Goal: Task Accomplishment & Management: Use online tool/utility

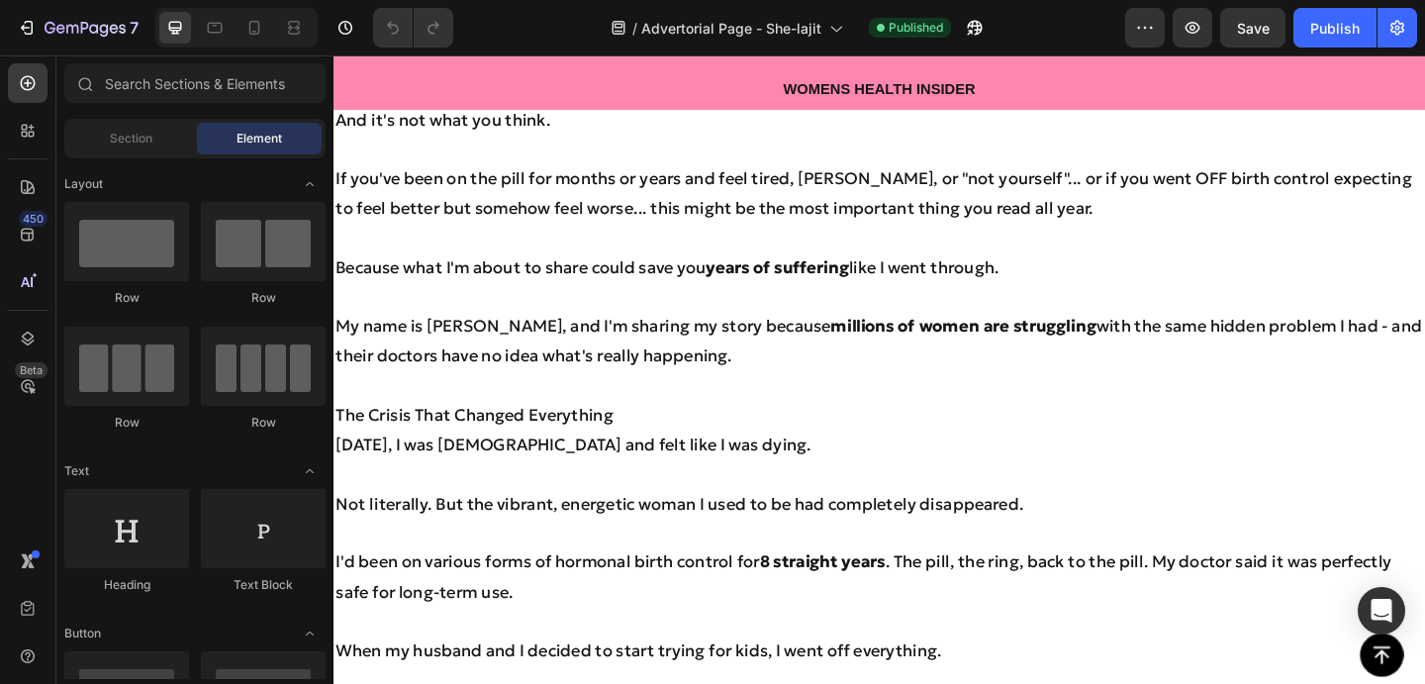
scroll to position [697, 0]
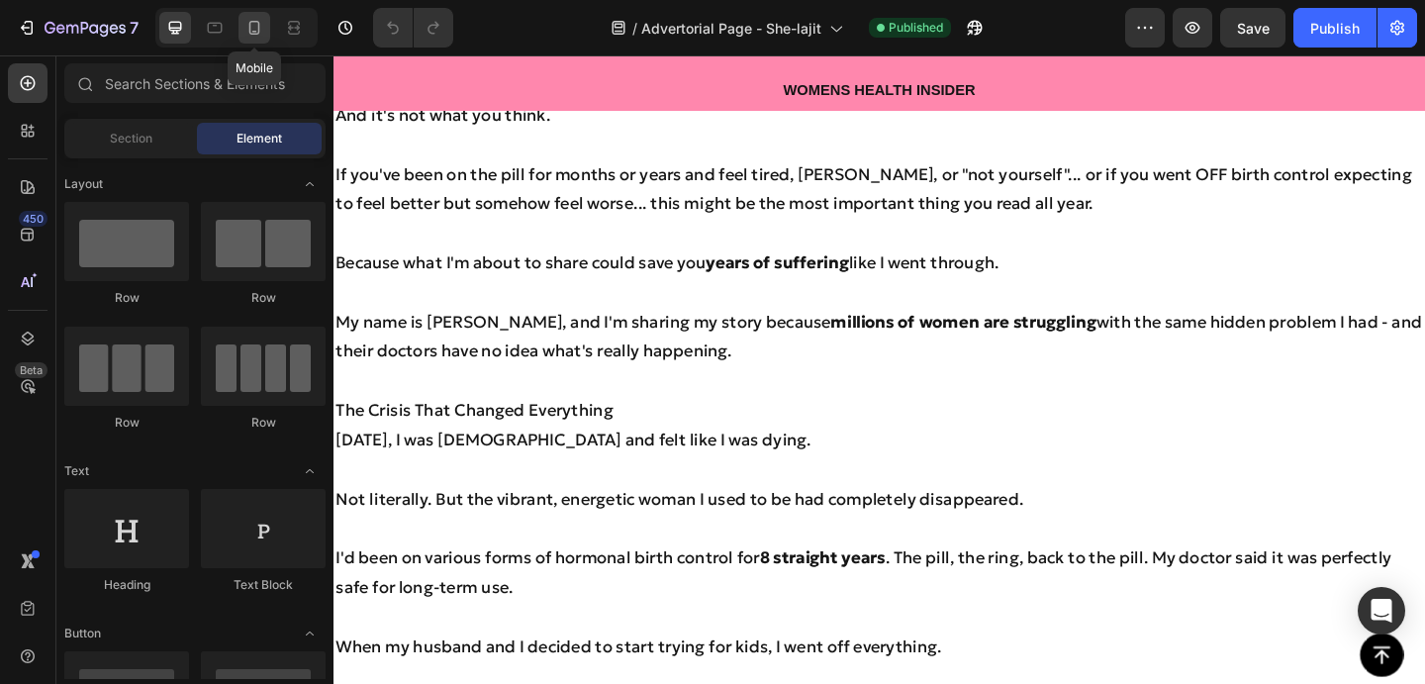
click at [263, 29] on icon at bounding box center [254, 28] width 20 height 20
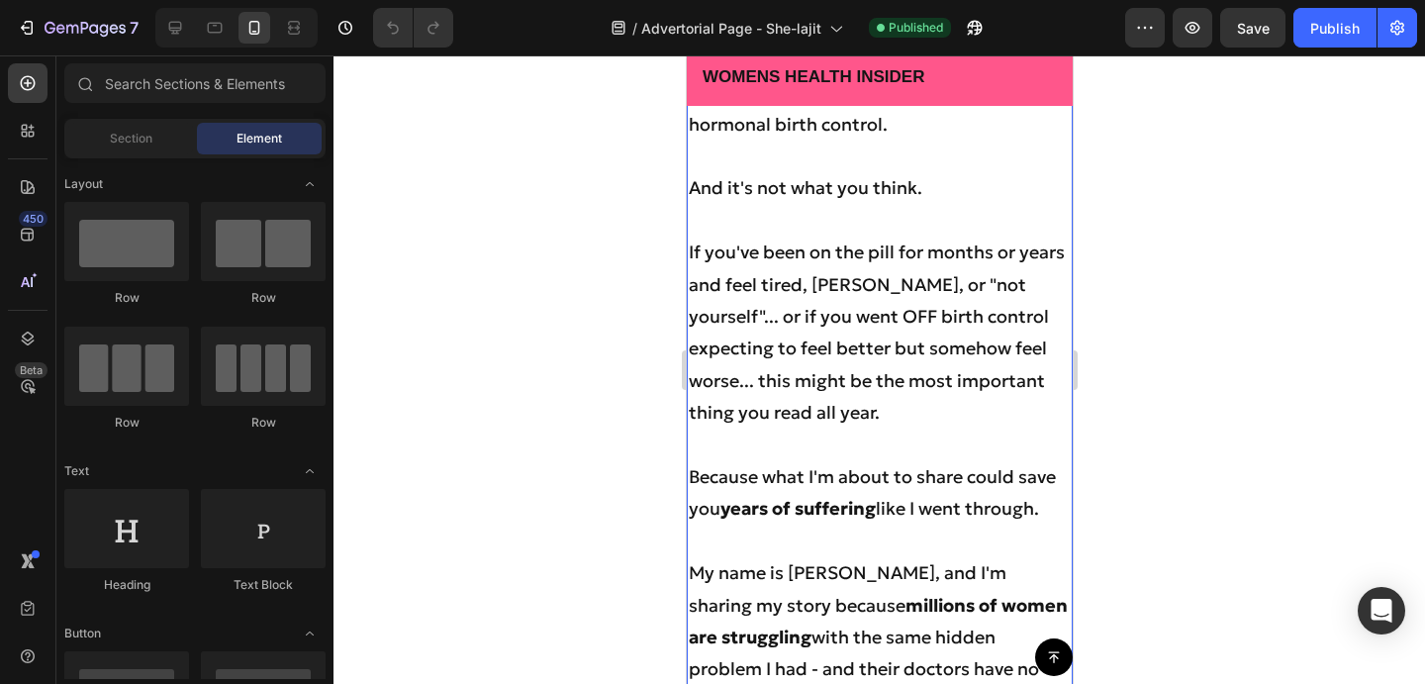
click at [869, 70] on strong "5 years of unexplained exhaustion" at bounding box center [825, 43] width 275 height 54
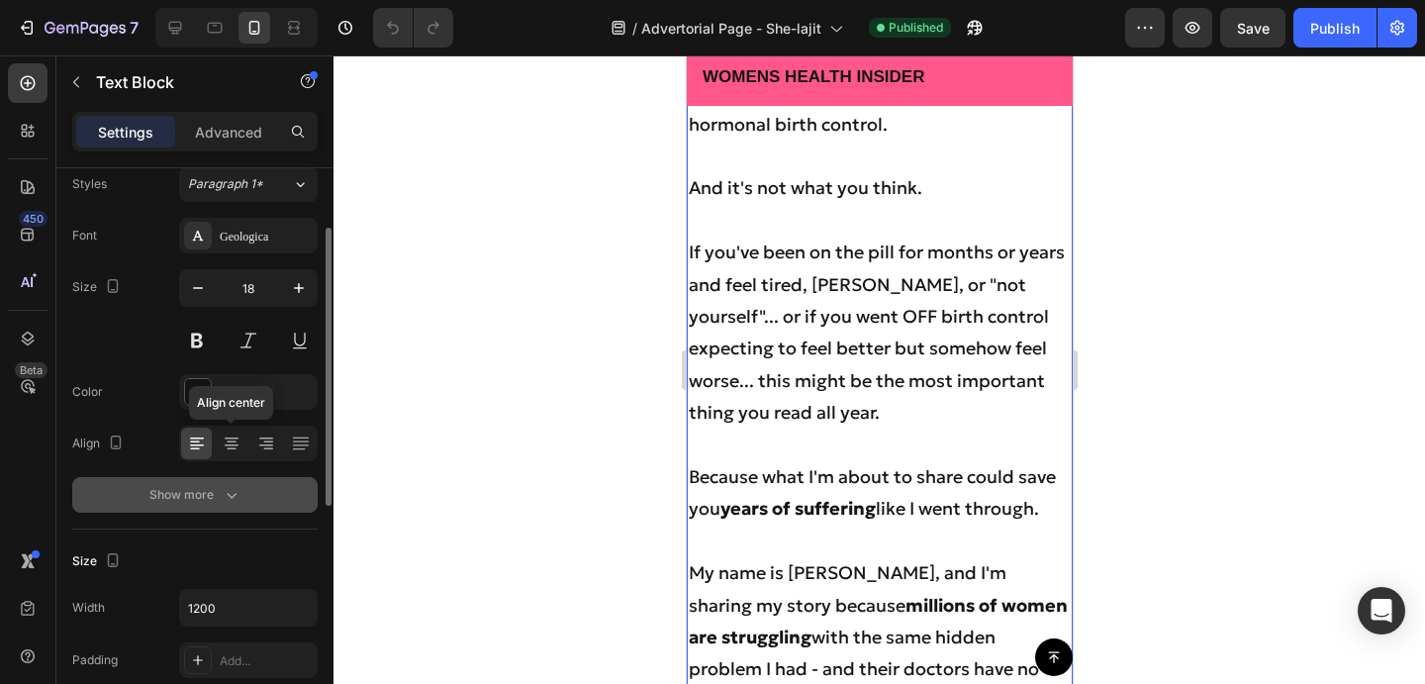
scroll to position [84, 0]
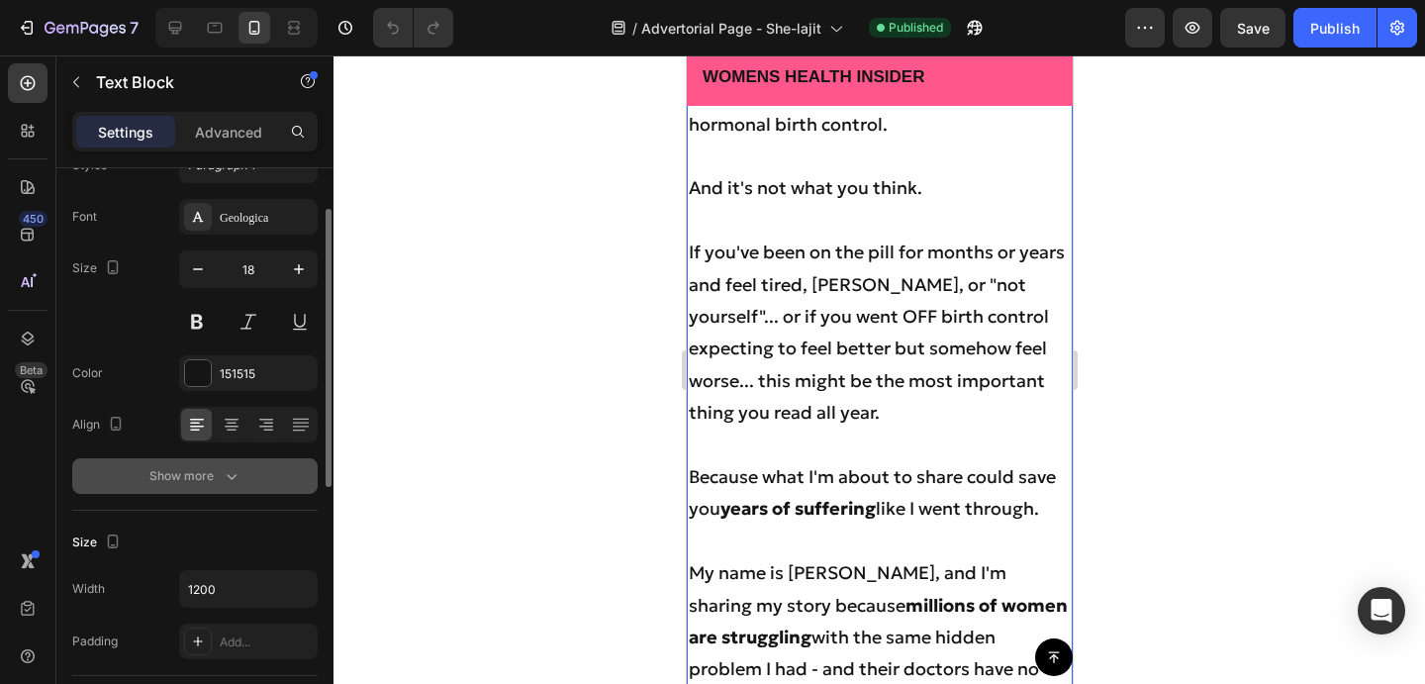
click at [211, 470] on div "Show more" at bounding box center [195, 476] width 92 height 20
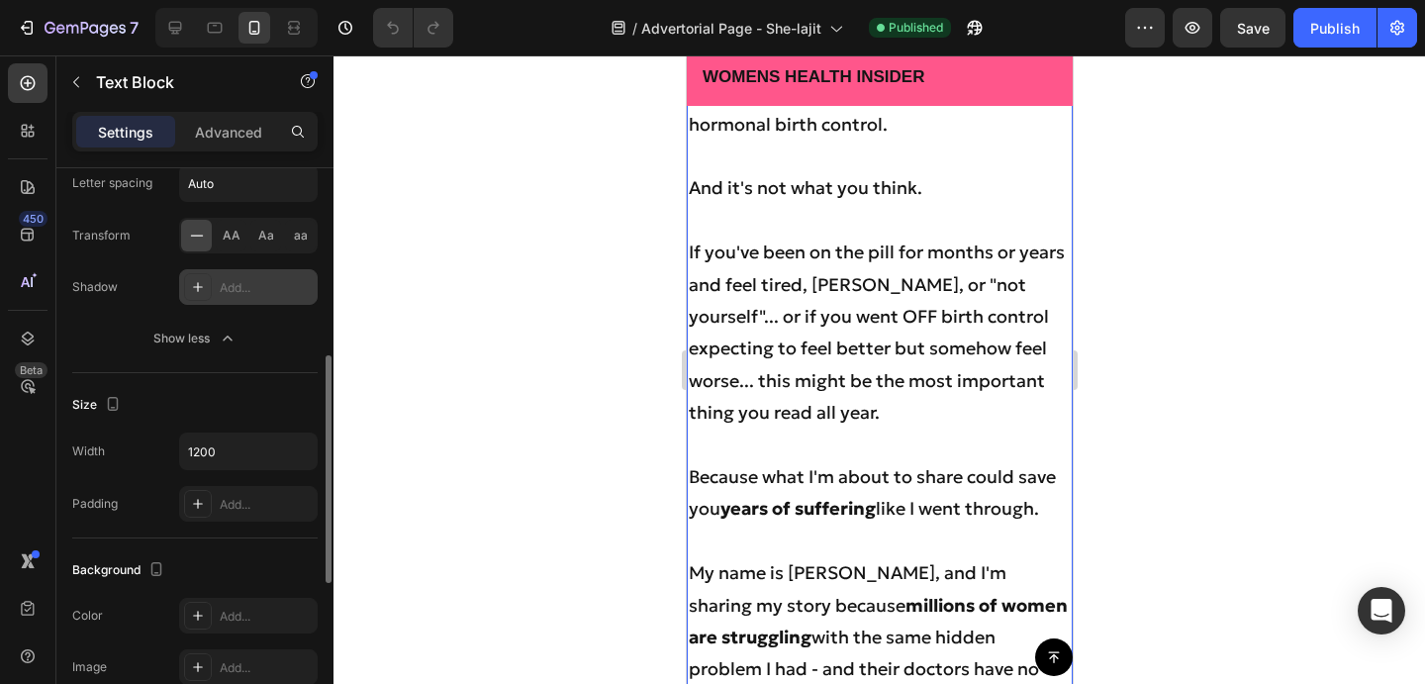
scroll to position [489, 0]
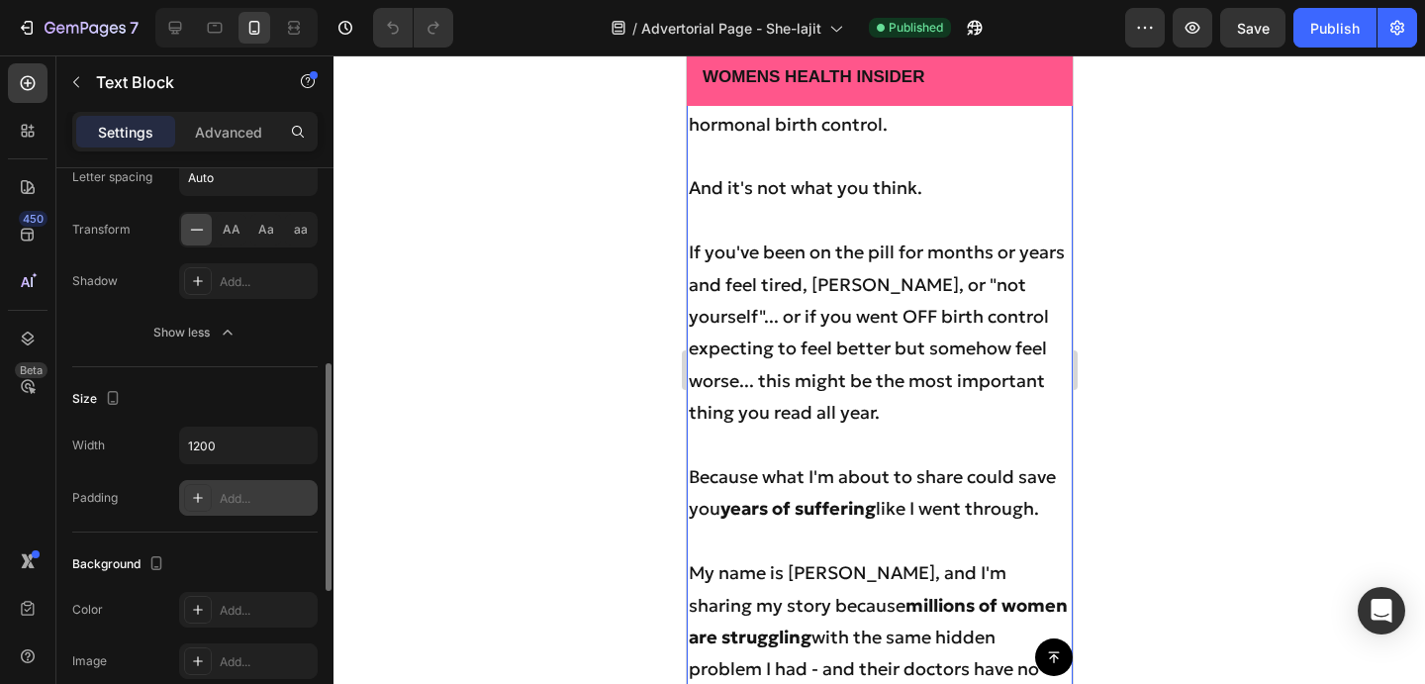
click at [216, 505] on div "Add..." at bounding box center [248, 498] width 139 height 36
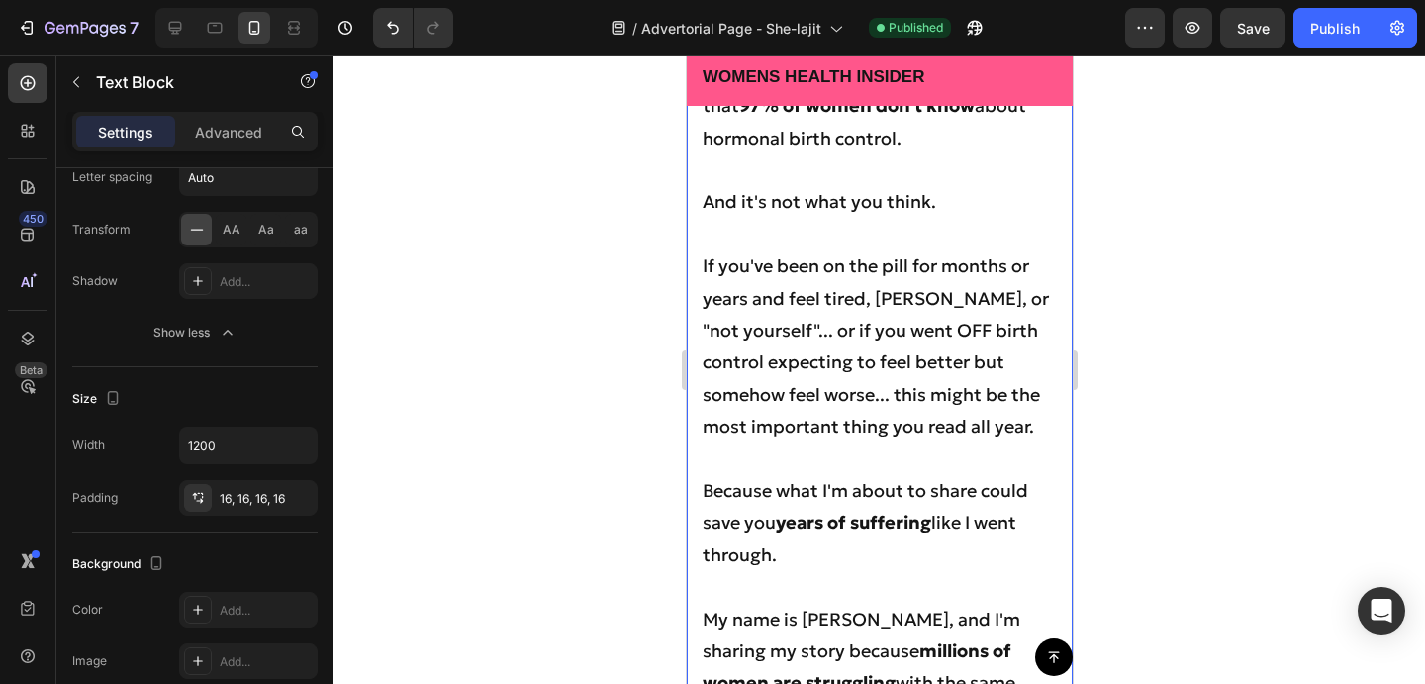
drag, startPoint x: 647, startPoint y: 399, endPoint x: 236, endPoint y: 417, distance: 412.1
click at [647, 399] on div at bounding box center [880, 369] width 1092 height 629
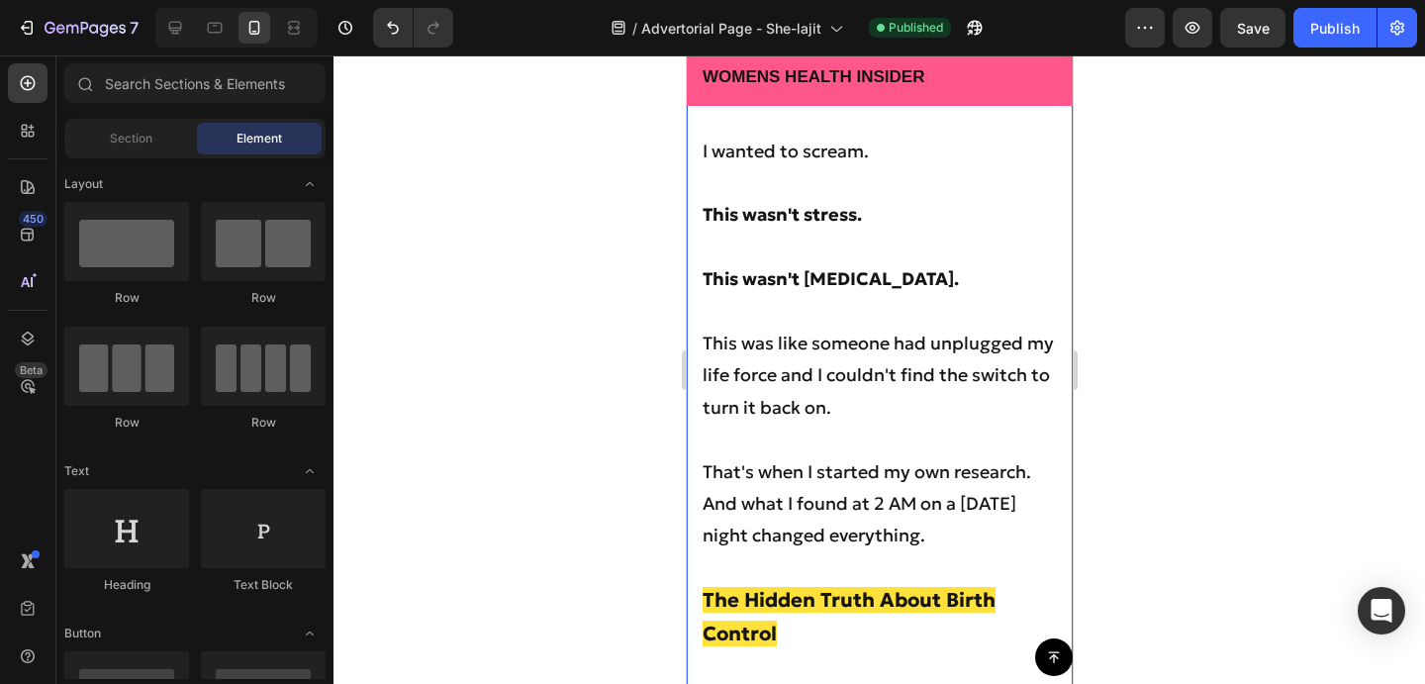
scroll to position [3250, 0]
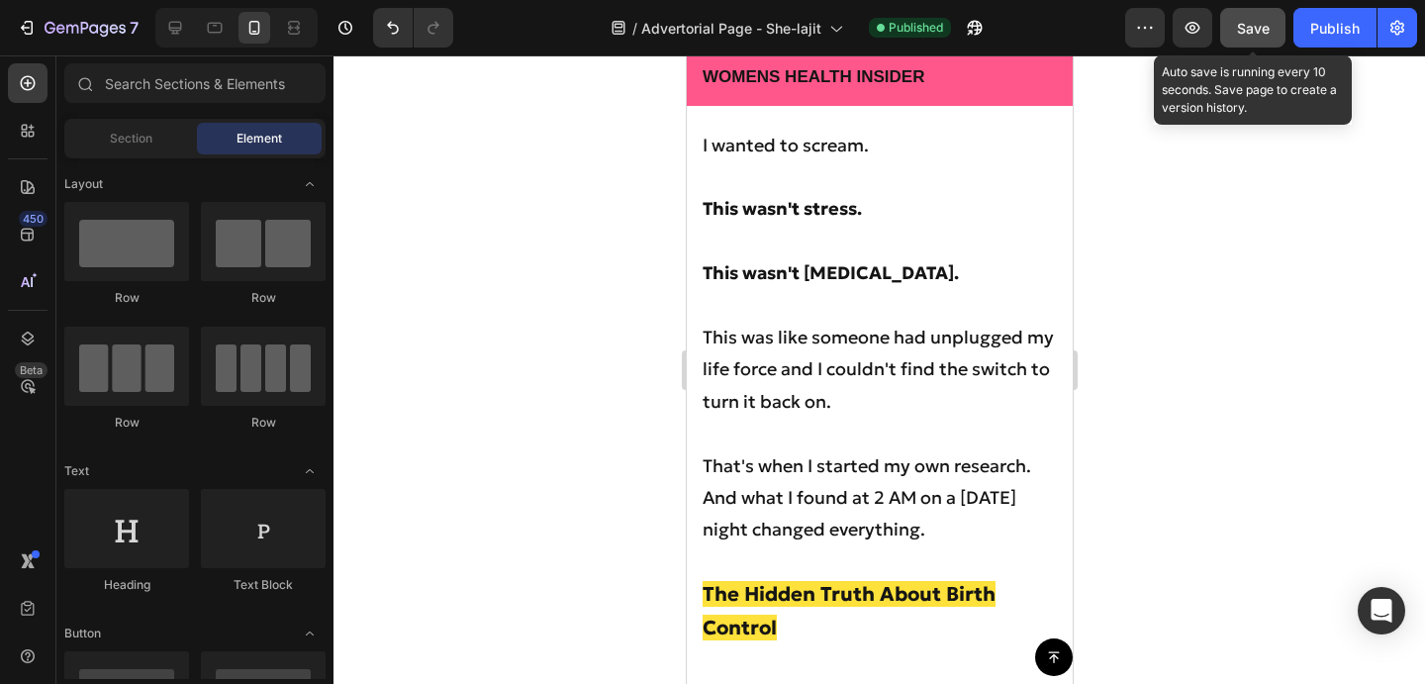
click at [1271, 29] on button "Save" at bounding box center [1252, 28] width 65 height 40
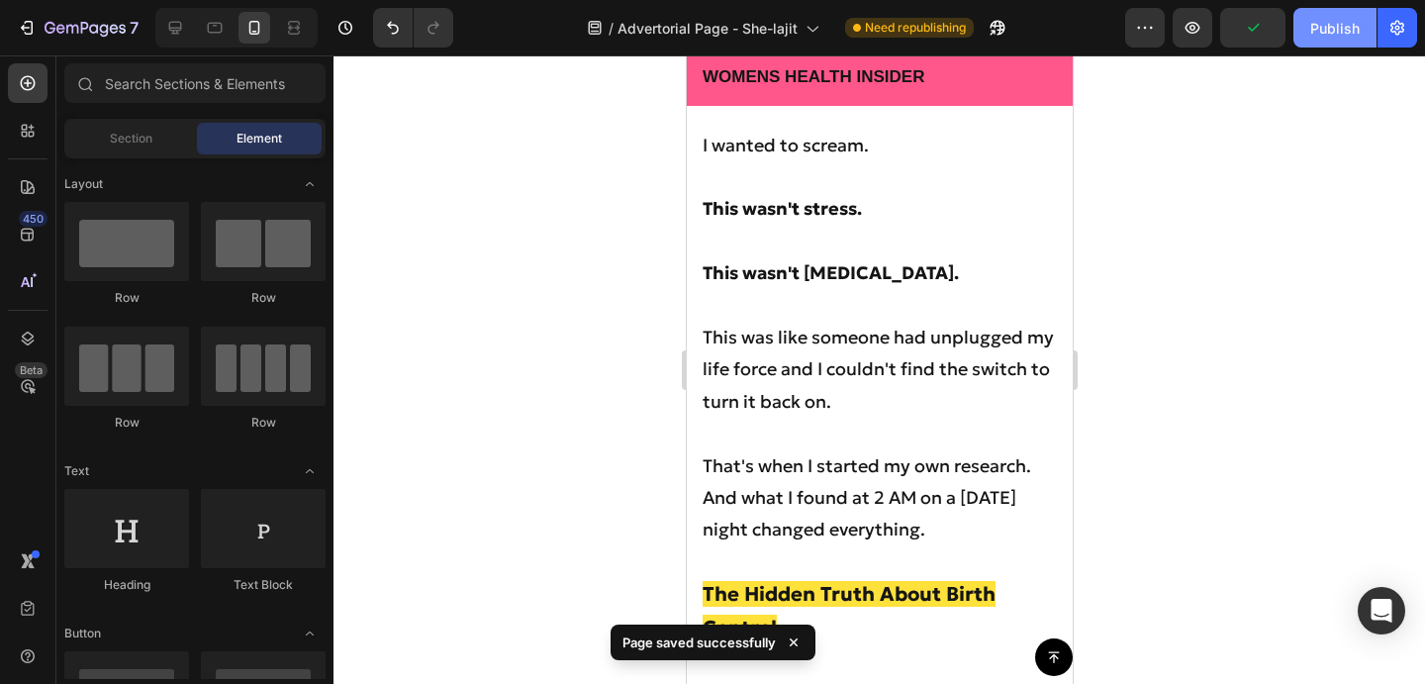
click at [1339, 26] on div "Publish" at bounding box center [1334, 28] width 49 height 21
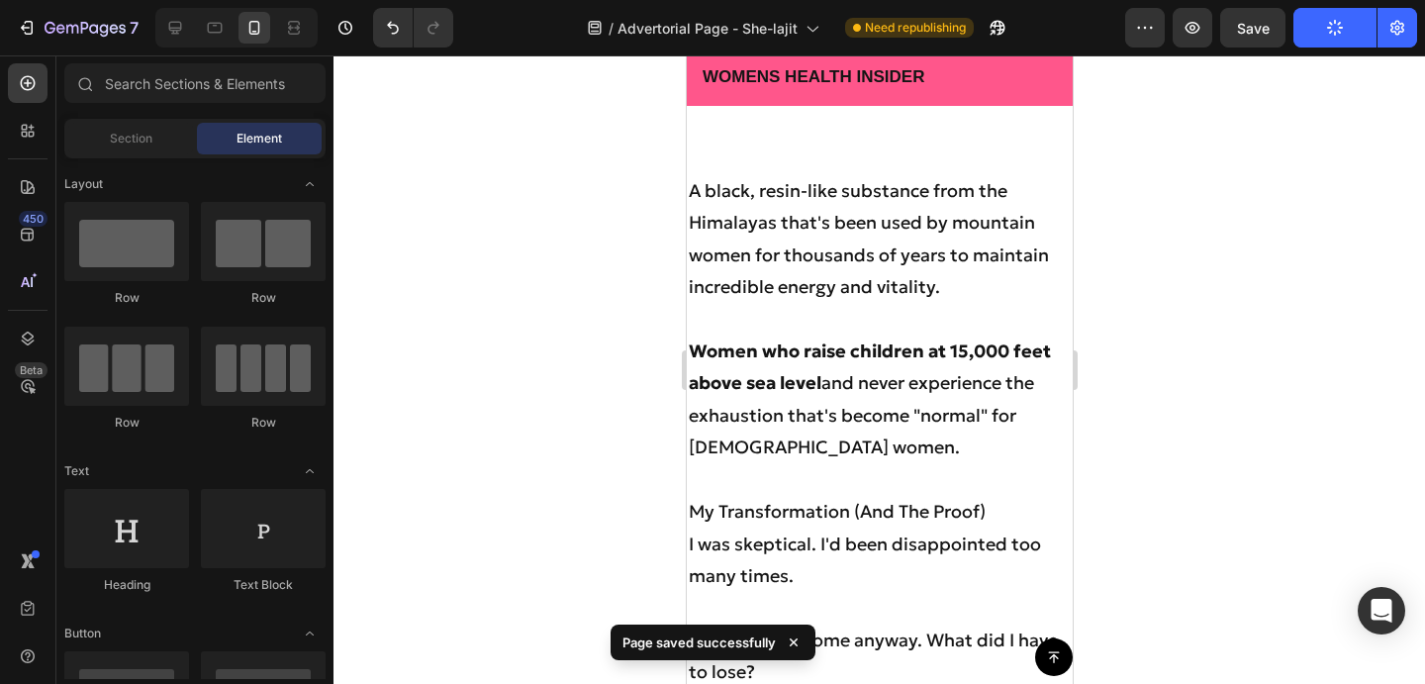
scroll to position [7313, 0]
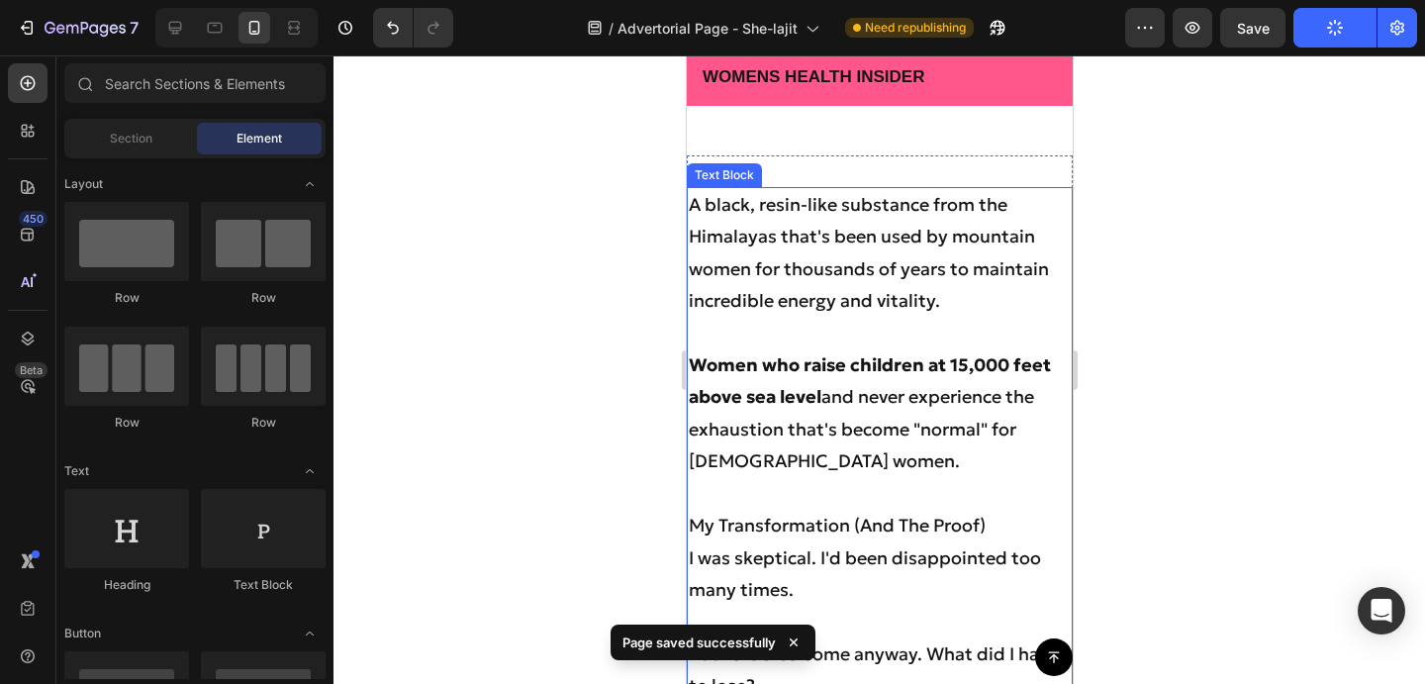
click at [986, 355] on strong "Women who raise children at 15,000 feet above sea level" at bounding box center [869, 380] width 362 height 54
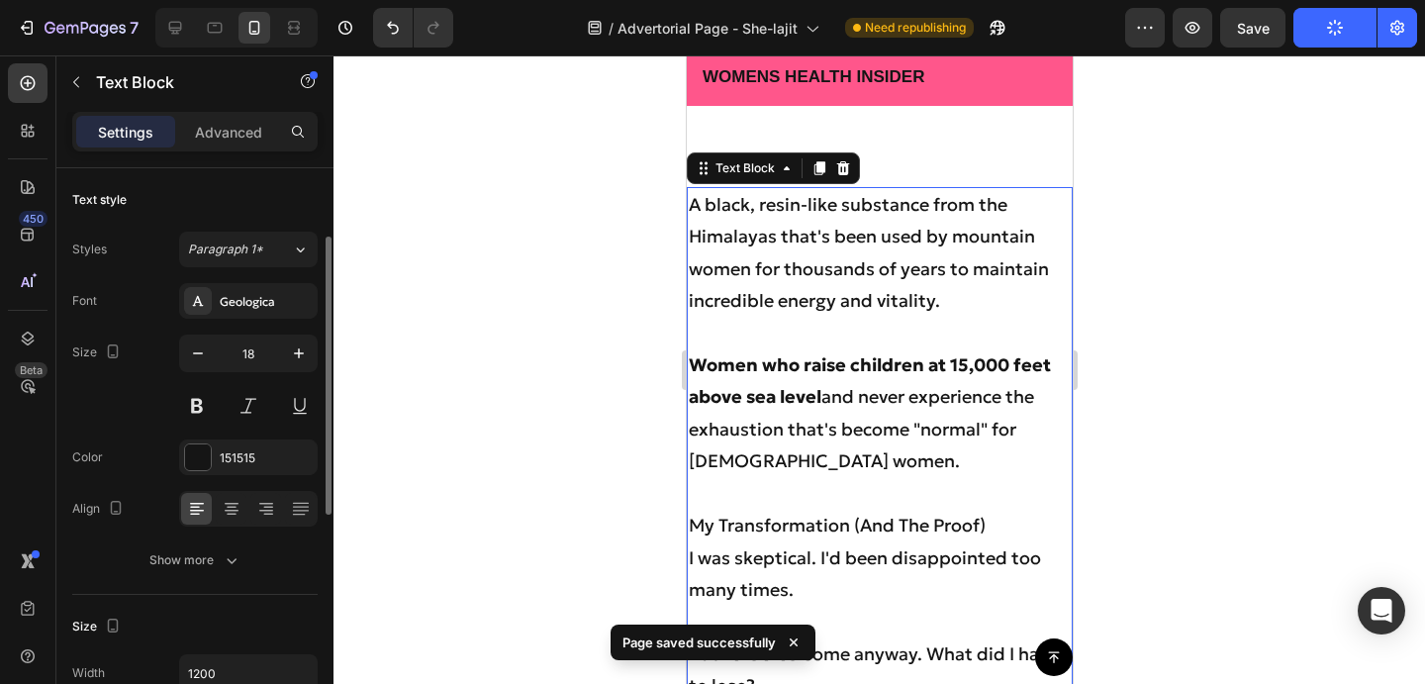
scroll to position [423, 0]
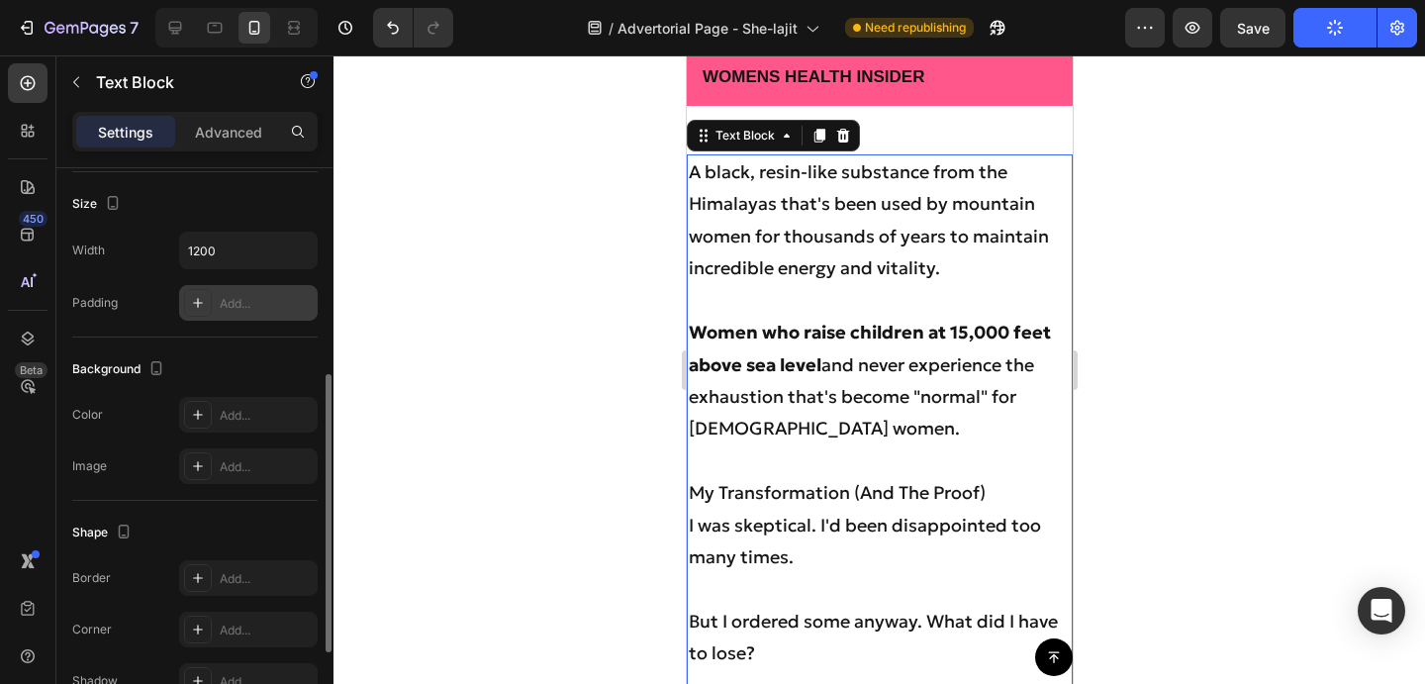
click at [241, 317] on div "Add..." at bounding box center [248, 303] width 139 height 36
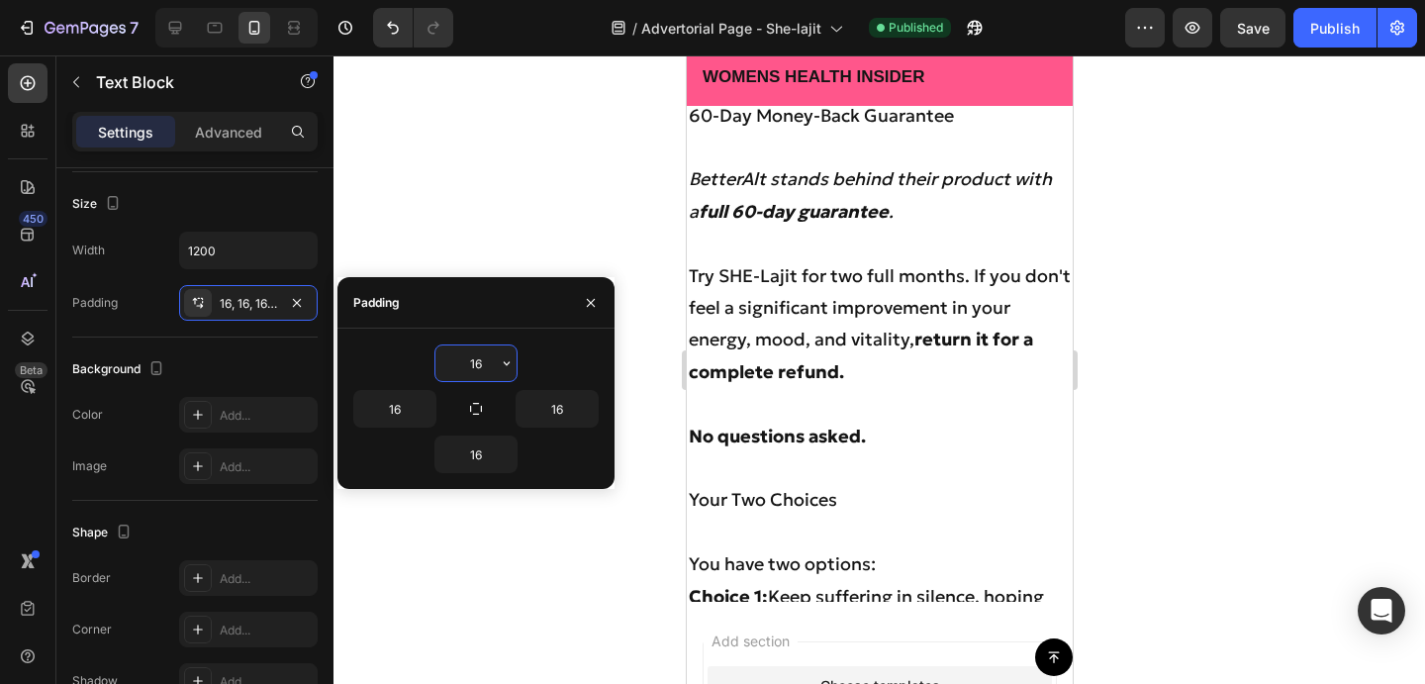
scroll to position [12780, 0]
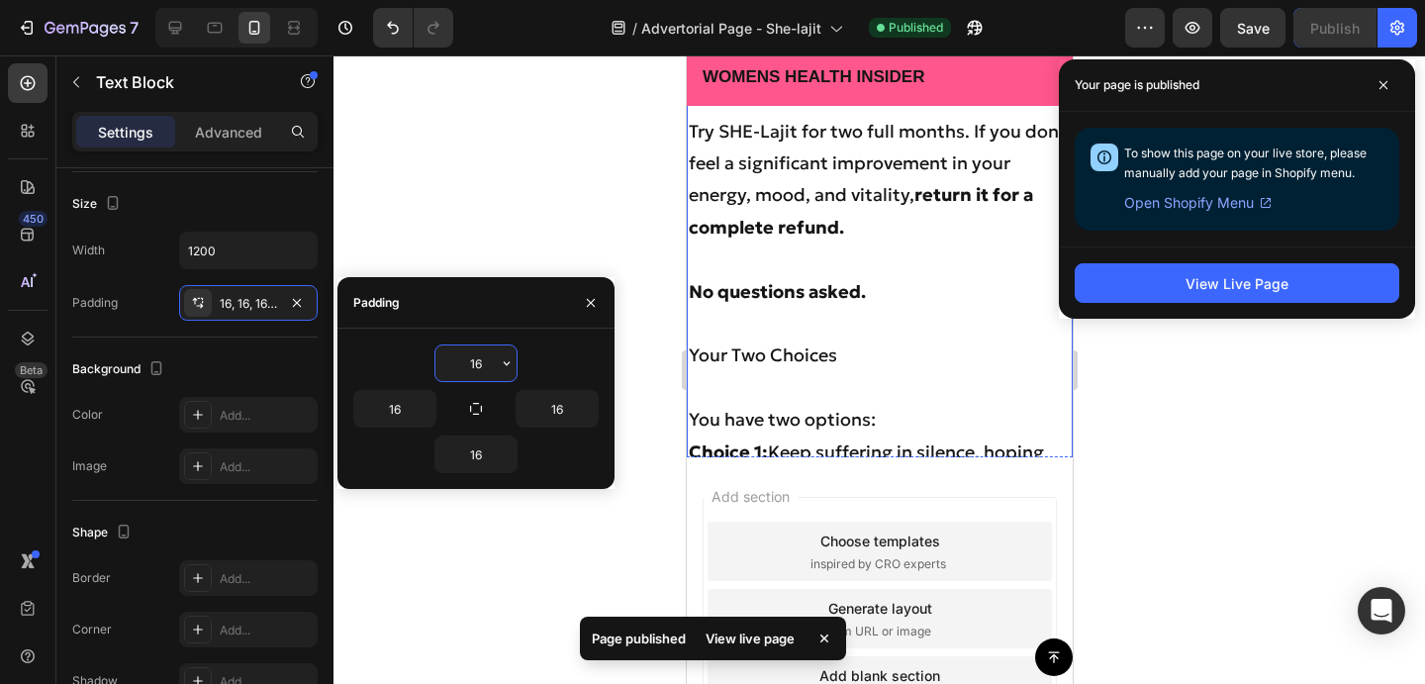
click at [864, 291] on strong "No questions asked." at bounding box center [776, 291] width 177 height 23
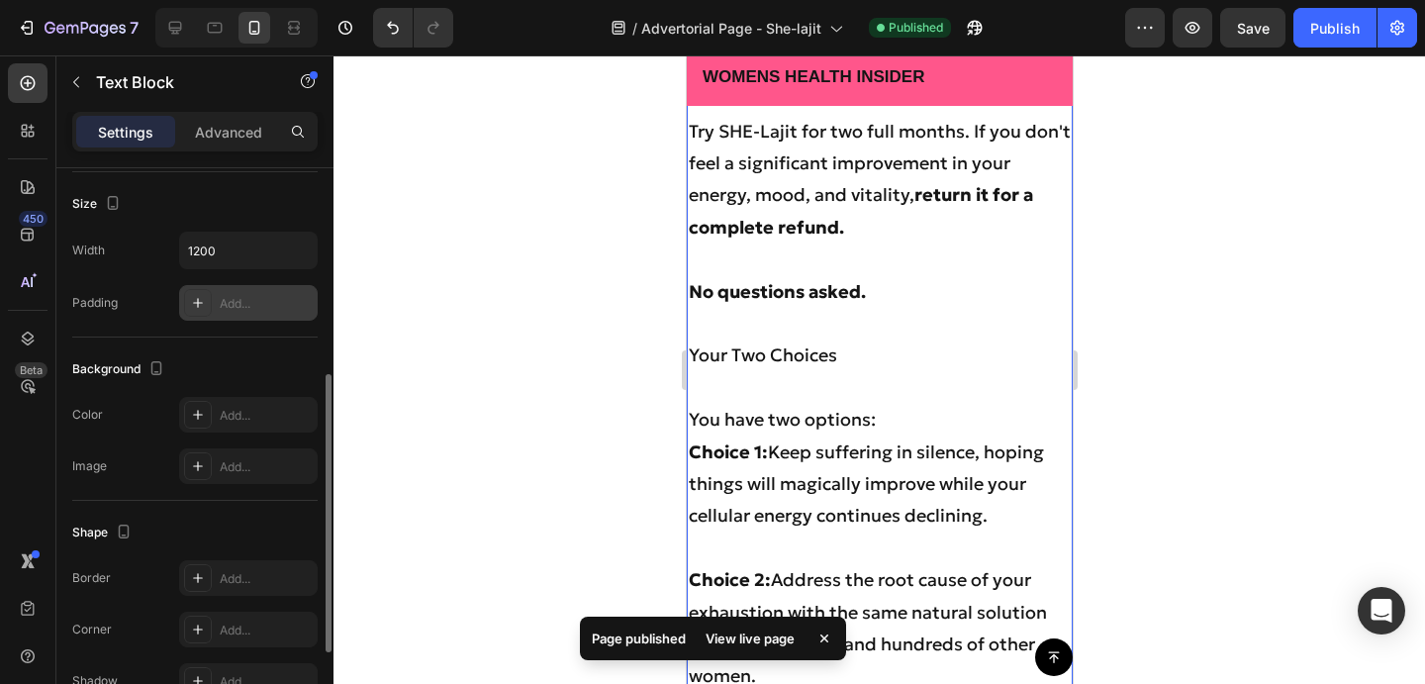
click at [260, 314] on div "Add..." at bounding box center [248, 303] width 139 height 36
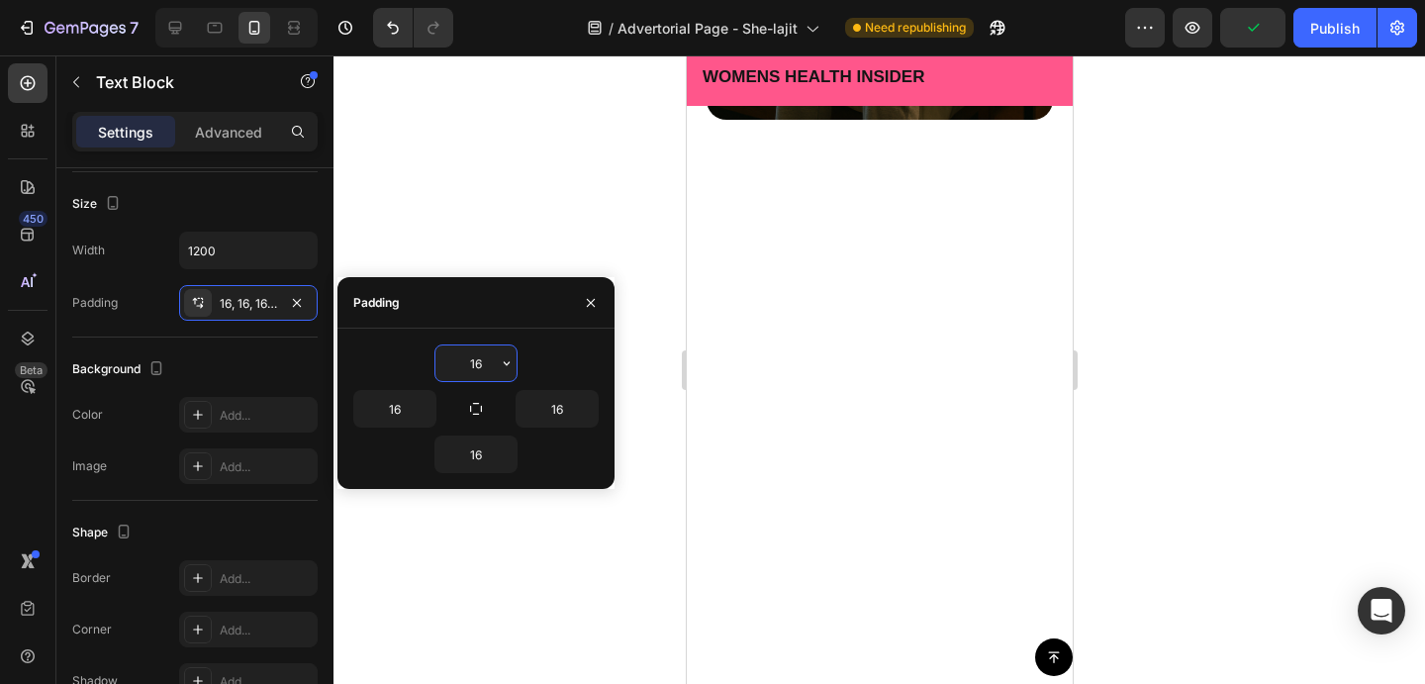
scroll to position [0, 0]
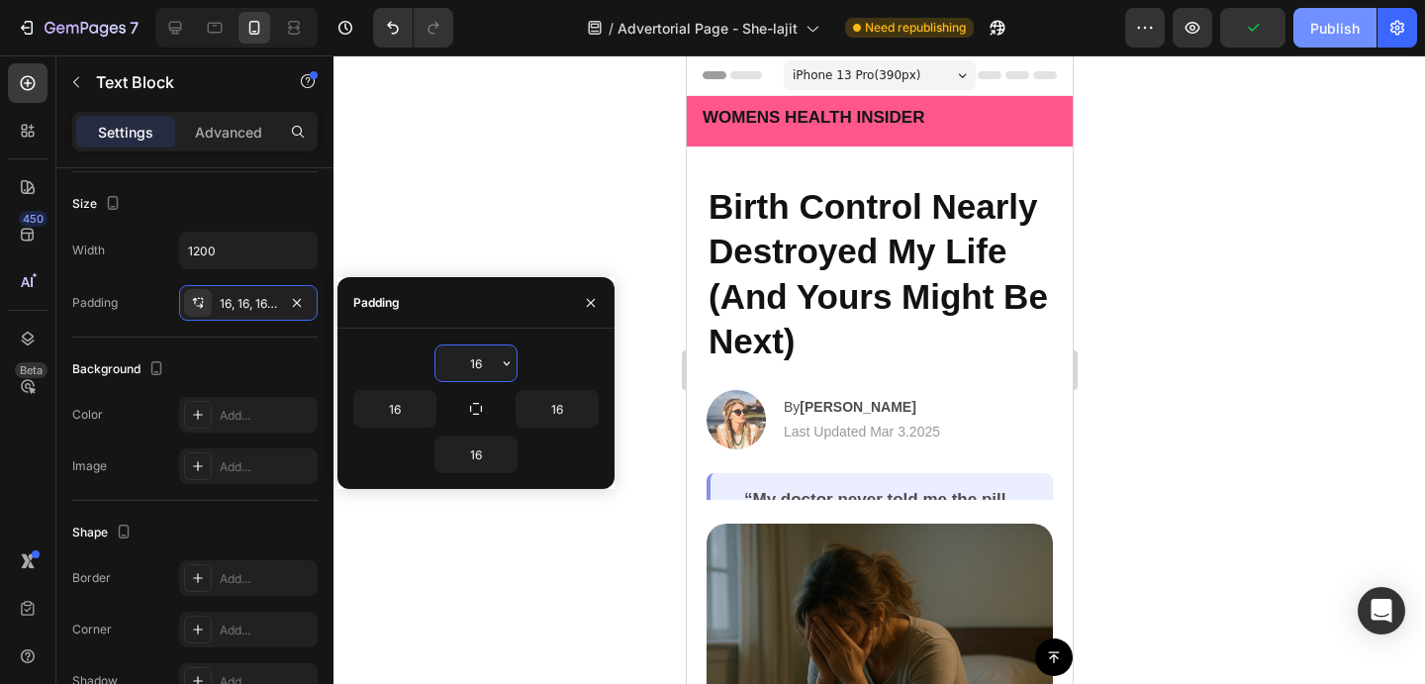
click at [1332, 36] on div "Publish" at bounding box center [1334, 28] width 49 height 21
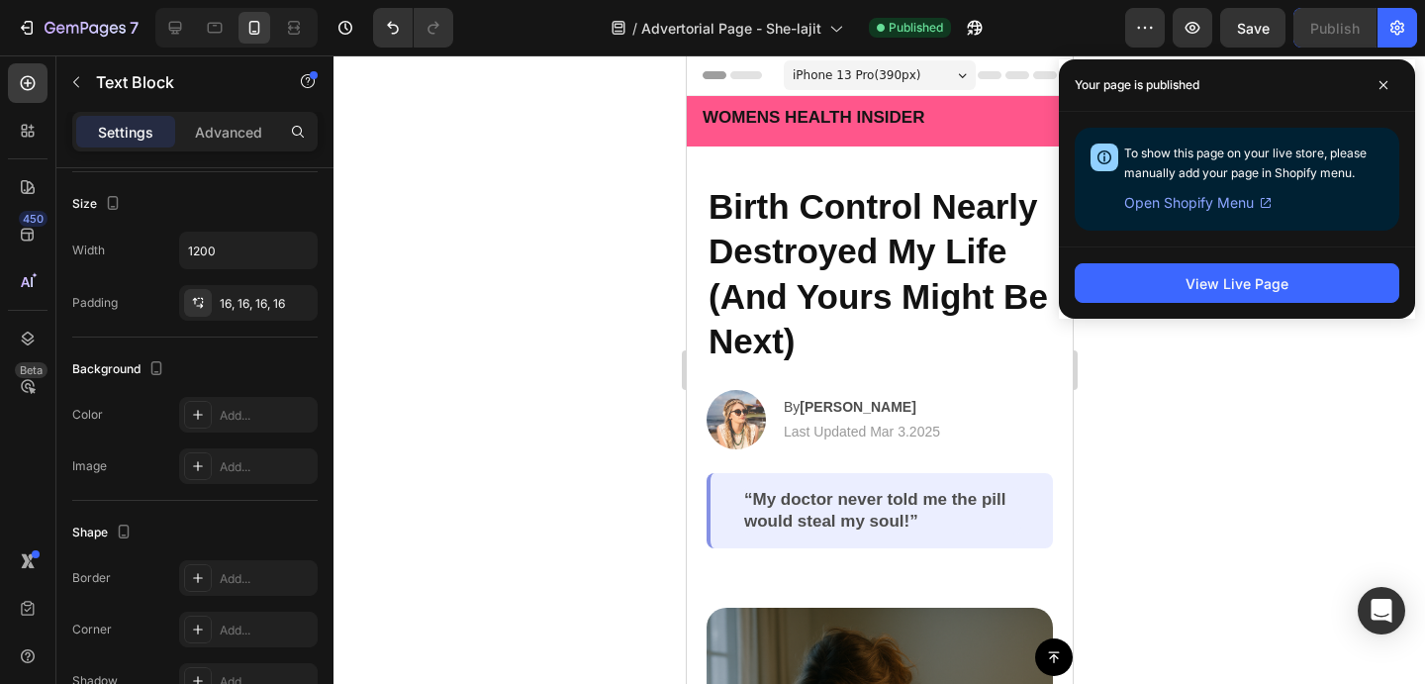
click at [1202, 311] on div "View Live Page" at bounding box center [1237, 282] width 356 height 72
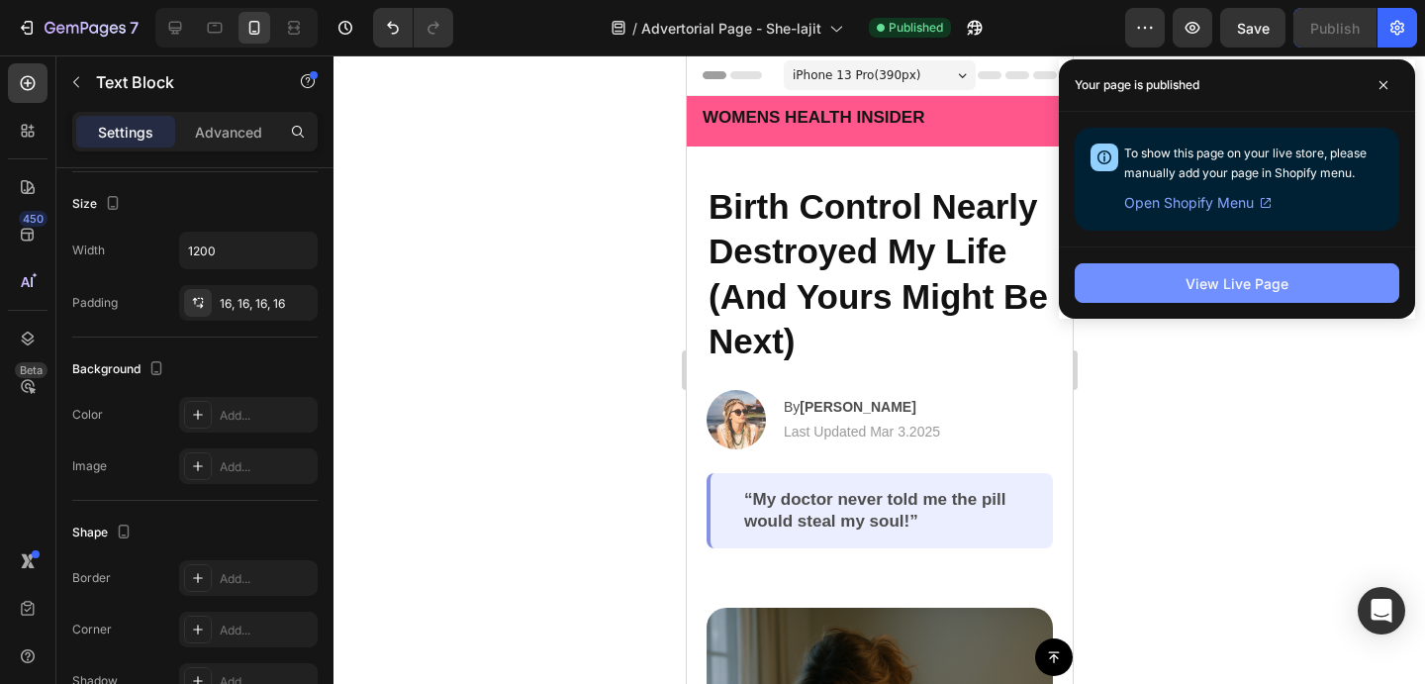
click at [1213, 292] on div "View Live Page" at bounding box center [1237, 283] width 103 height 21
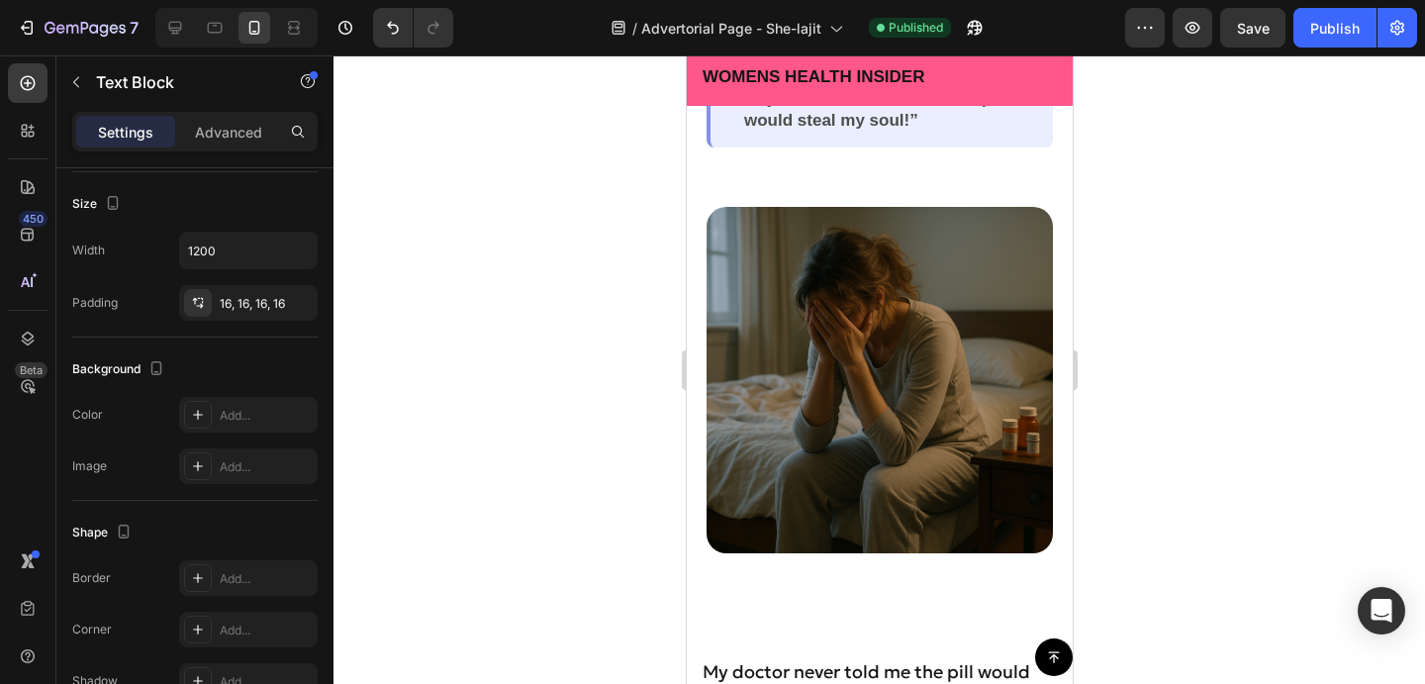
scroll to position [356, 0]
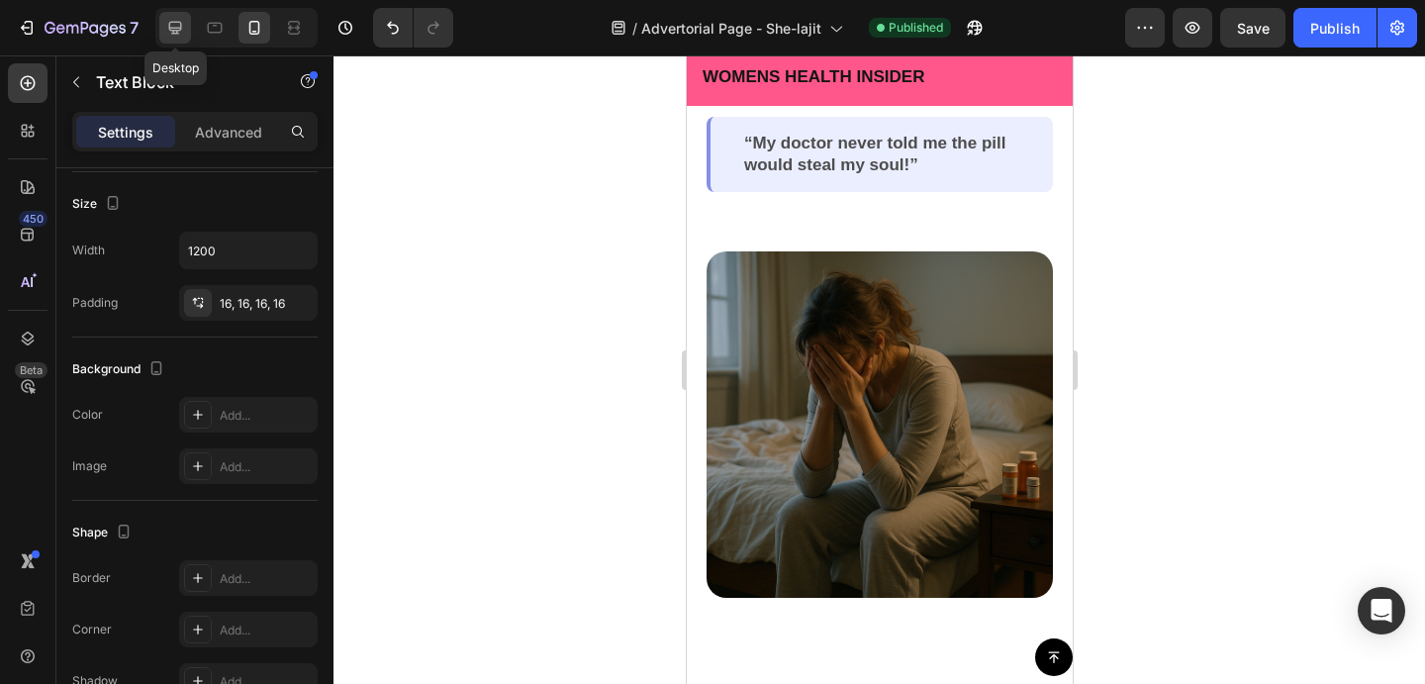
drag, startPoint x: 163, startPoint y: 19, endPoint x: 456, endPoint y: 393, distance: 475.2
click at [163, 19] on div at bounding box center [175, 28] width 32 height 32
type input "16"
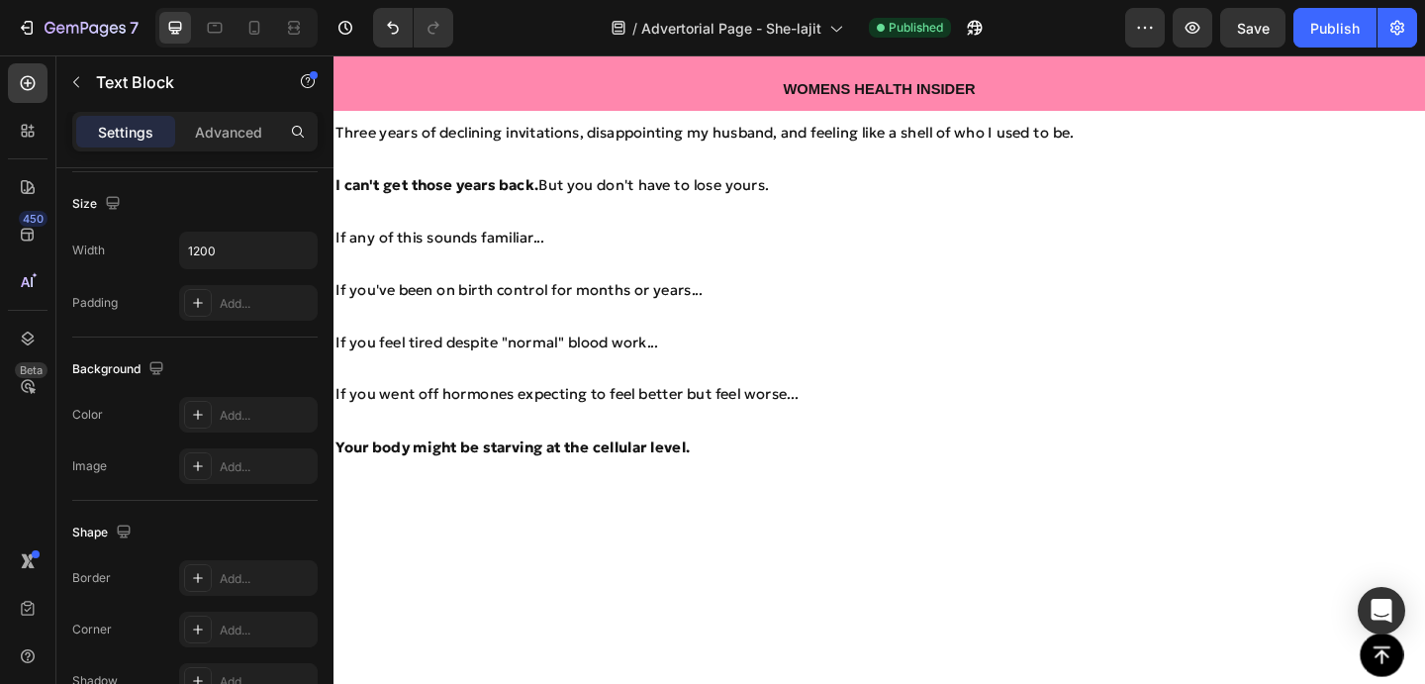
scroll to position [6470, 0]
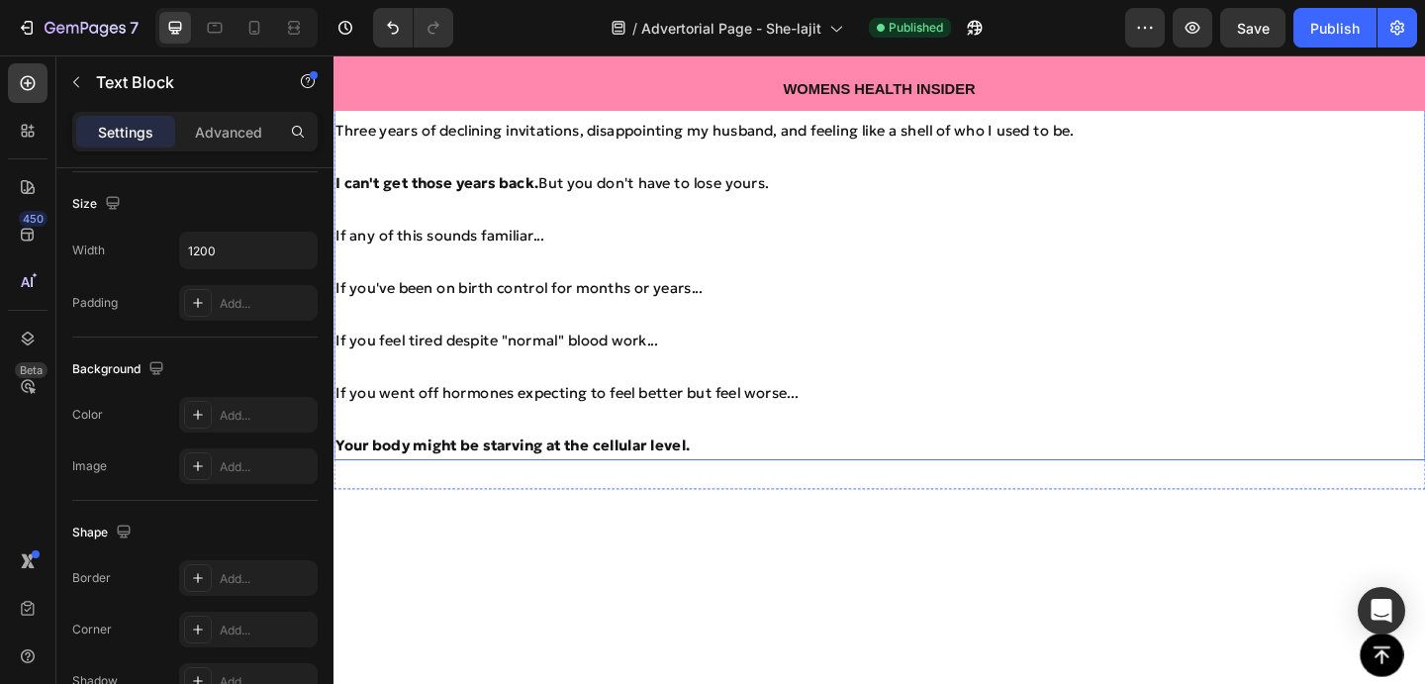
click at [807, 437] on p at bounding box center [928, 451] width 1184 height 29
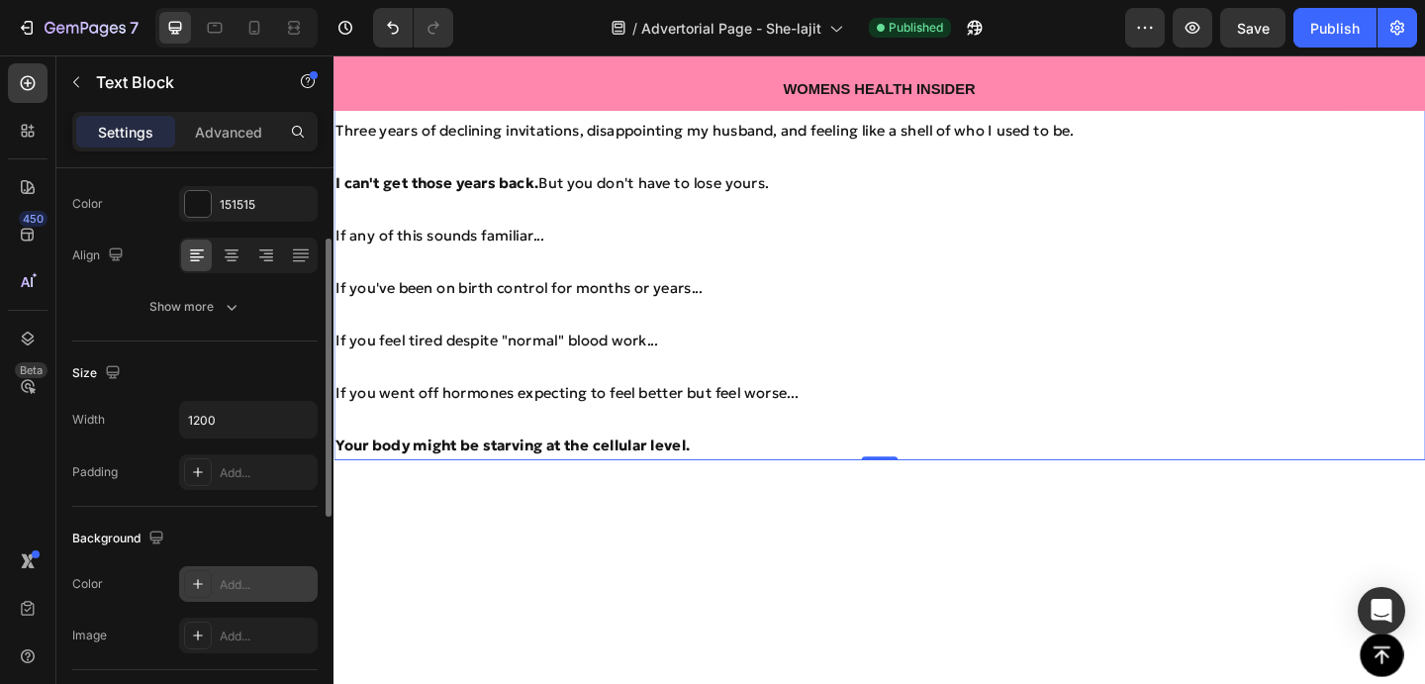
scroll to position [218, 0]
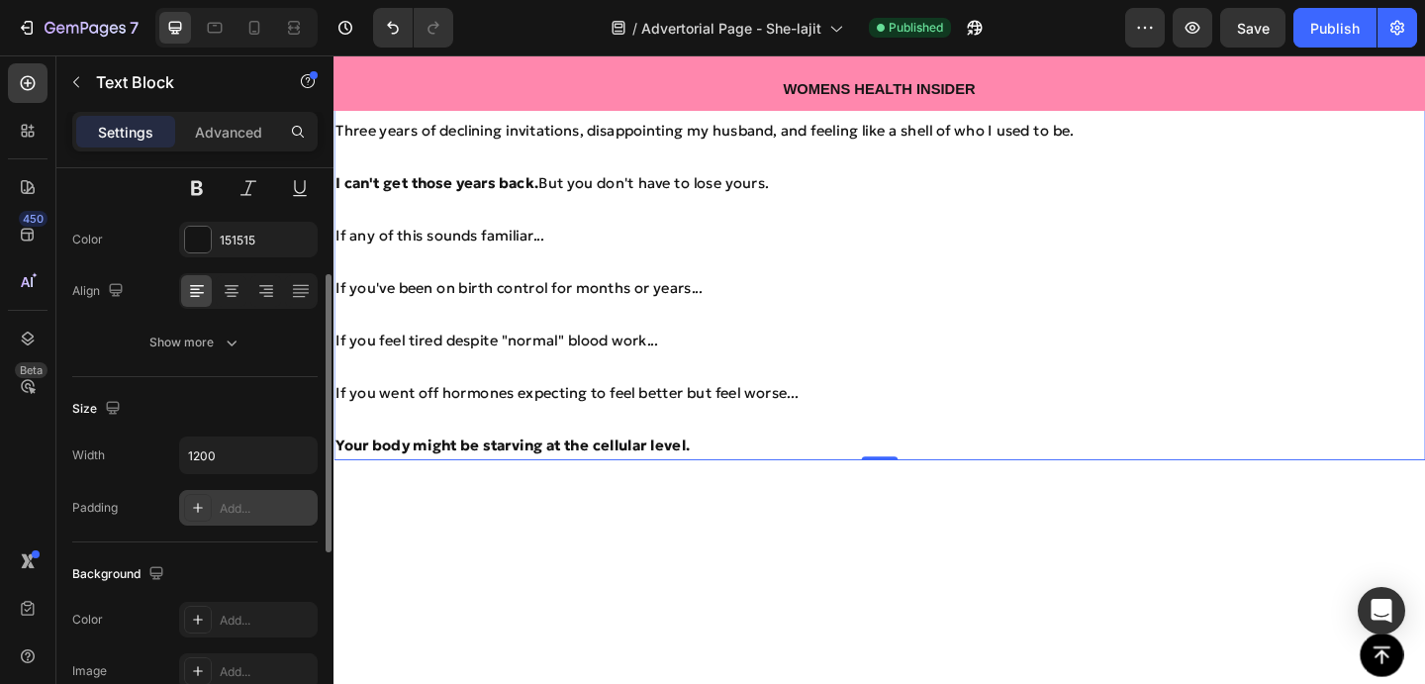
click at [204, 521] on div at bounding box center [198, 508] width 28 height 28
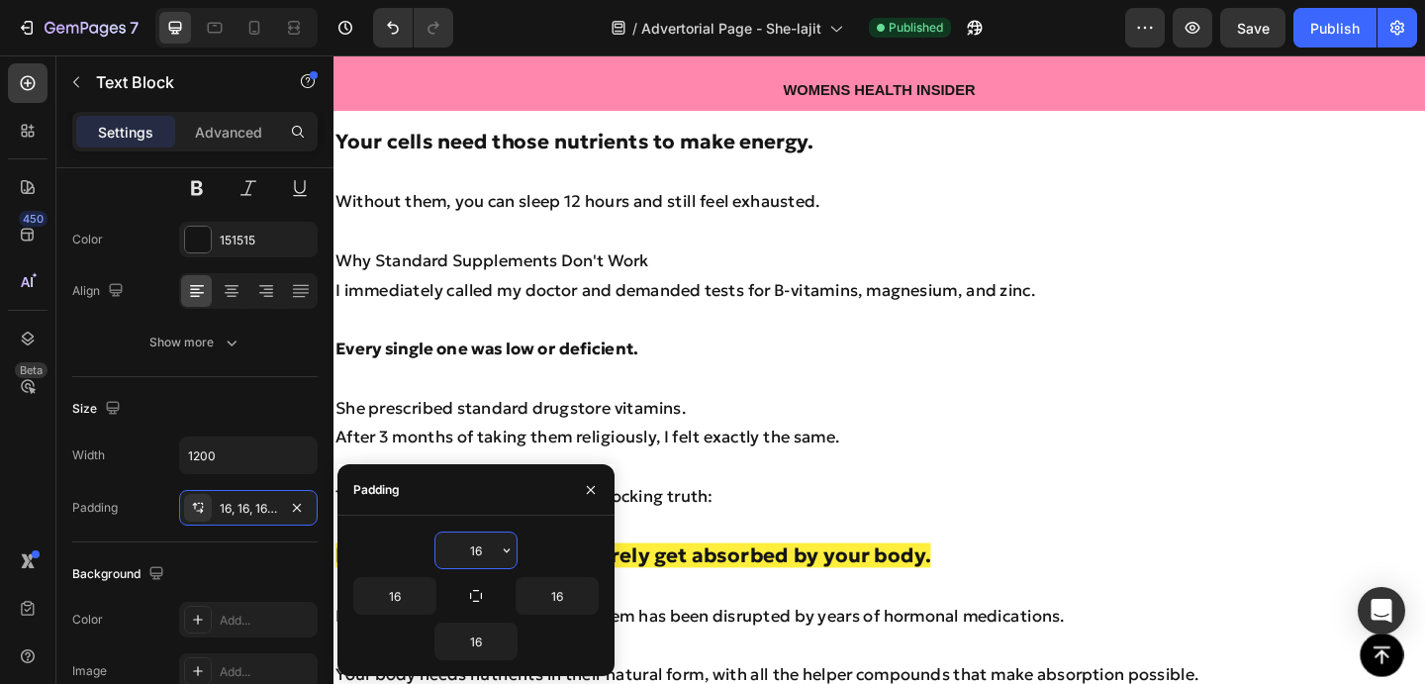
scroll to position [3659, 0]
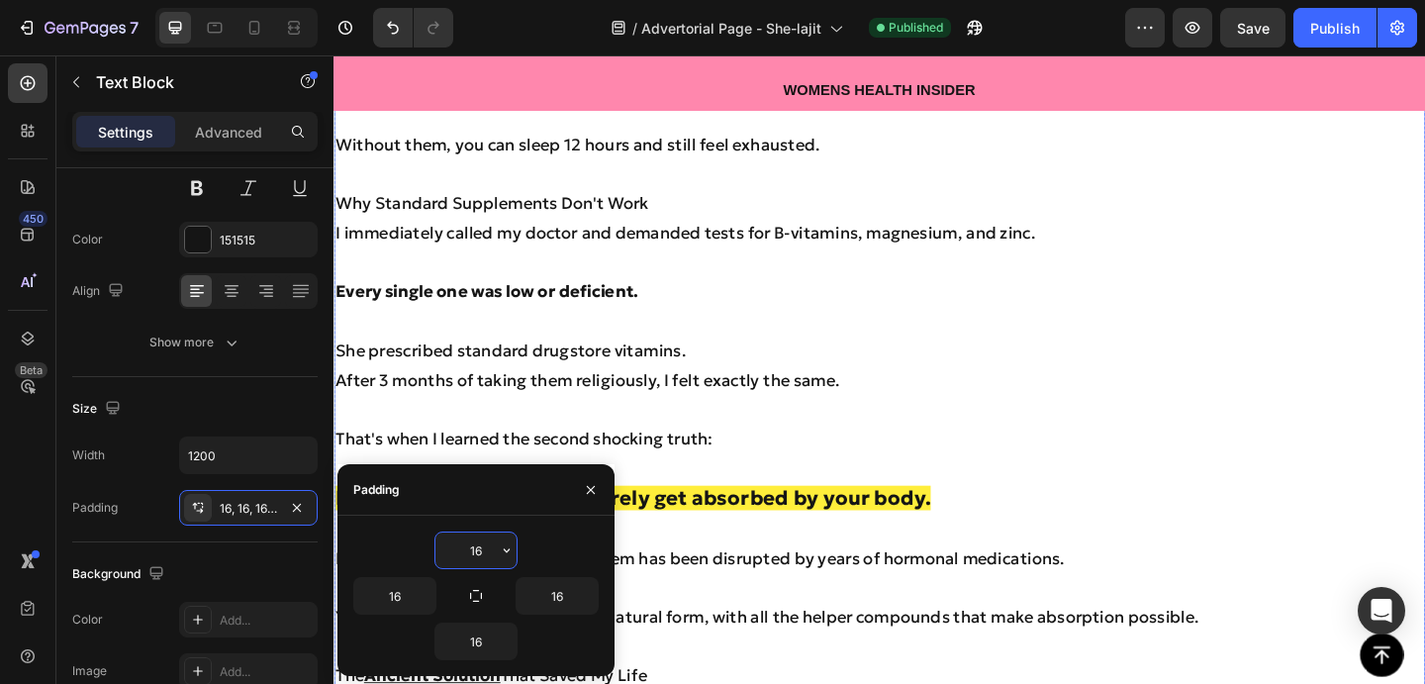
click at [524, 343] on p at bounding box center [928, 346] width 1184 height 32
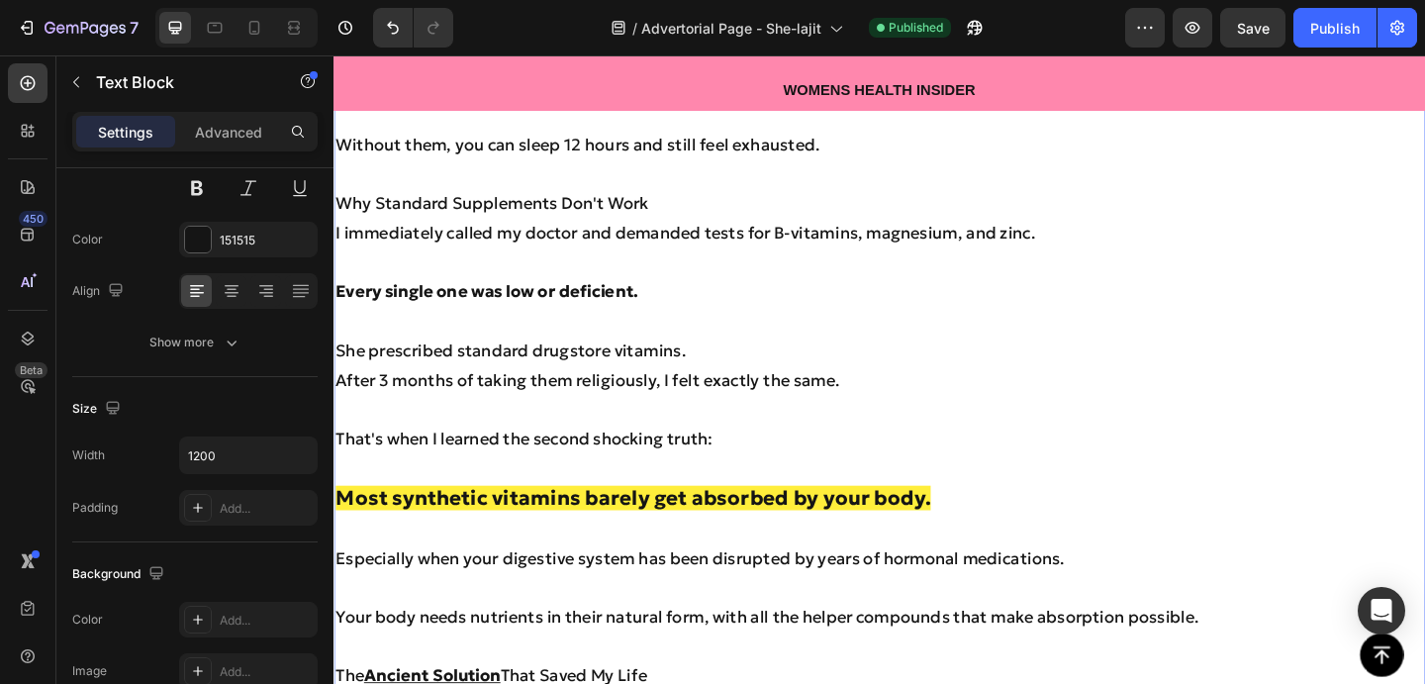
click at [524, 343] on p at bounding box center [928, 346] width 1184 height 32
click at [446, 324] on p "Every single one was low or deficient." at bounding box center [928, 313] width 1184 height 32
click at [1121, 287] on p "Rich Text Editor. Editing area: main" at bounding box center [928, 281] width 1184 height 32
click at [1125, 243] on p "I immediately called my doctor and demanded tests for B-vitamins, magnesium, an…" at bounding box center [928, 249] width 1184 height 32
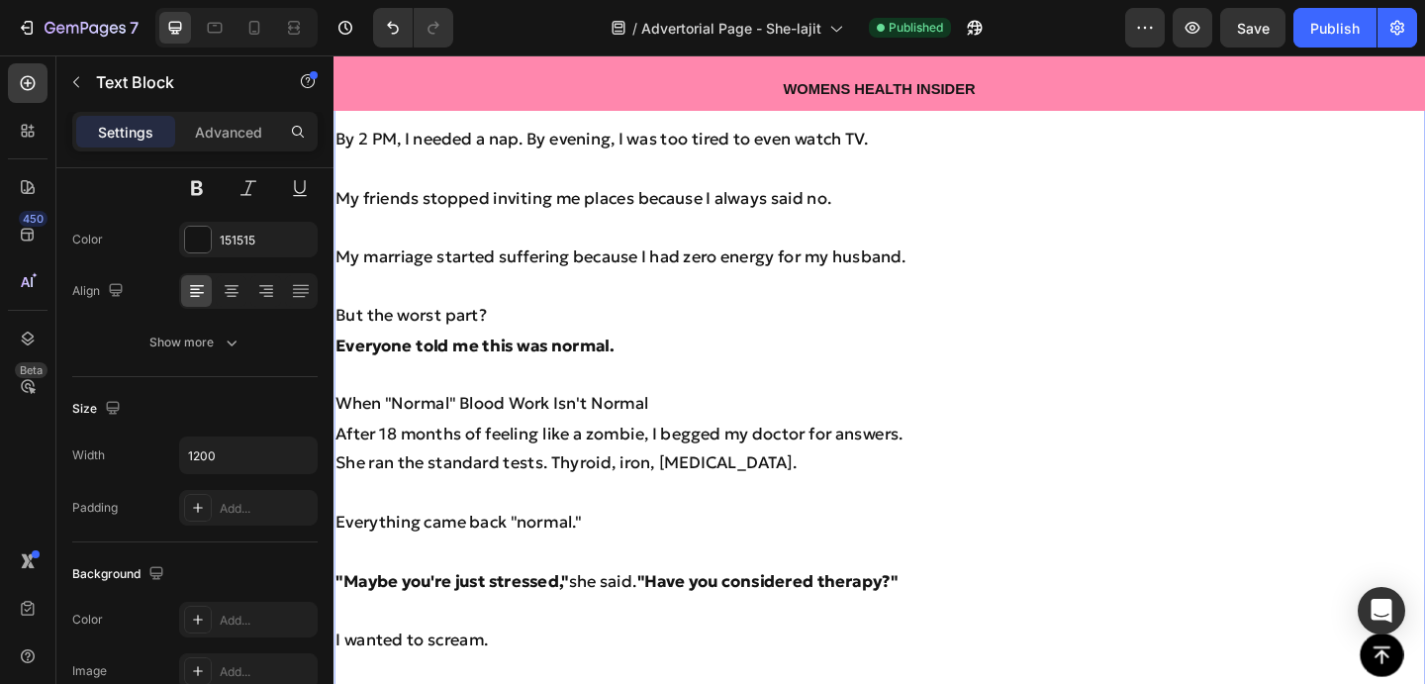
click at [917, 263] on p "My marriage started suffering because I had zero energy for my husband." at bounding box center [928, 274] width 1184 height 32
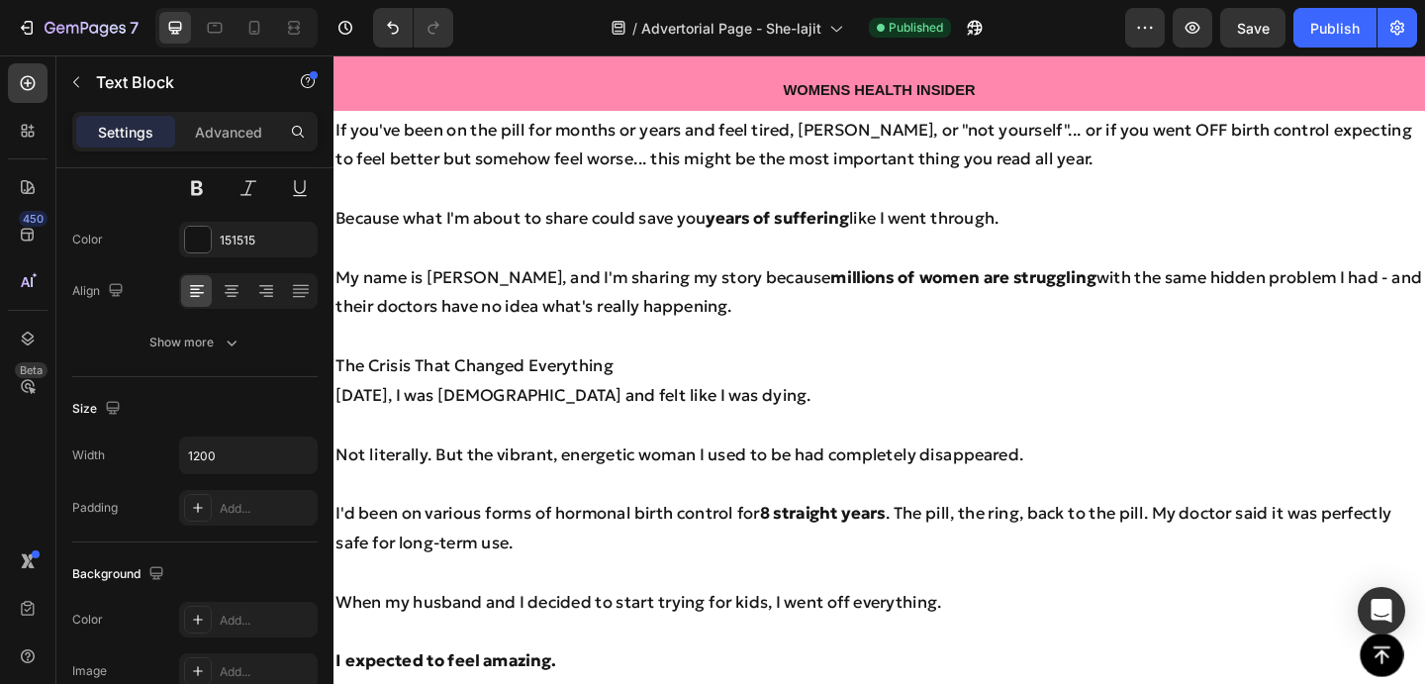
scroll to position [760, 0]
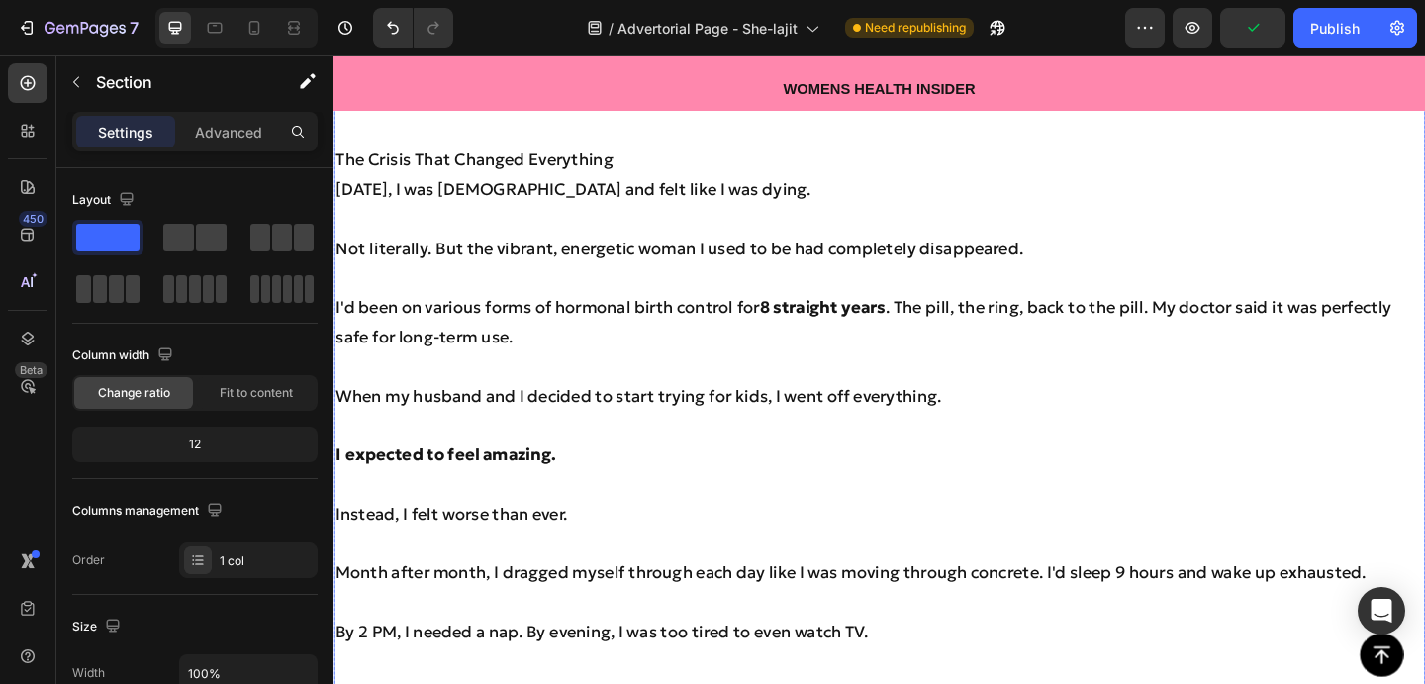
scroll to position [1075, 0]
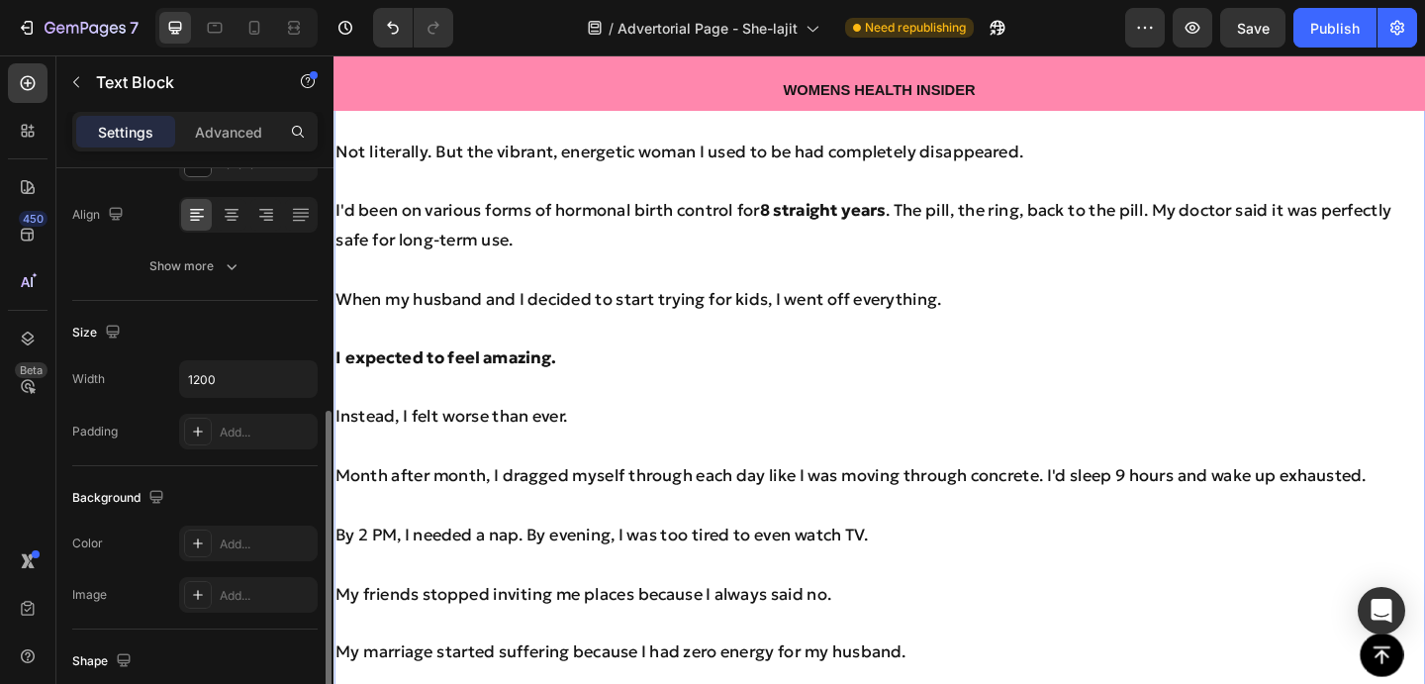
scroll to position [372, 0]
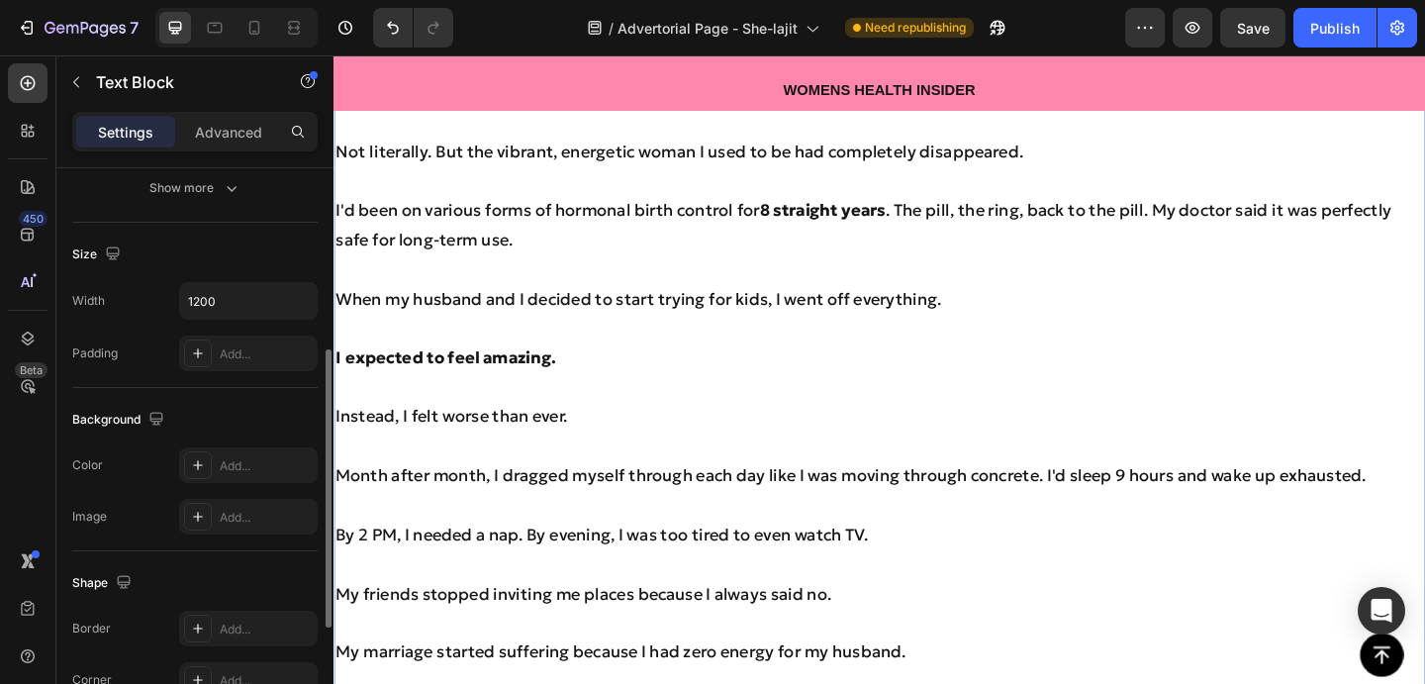
click at [223, 372] on div "Size Width 1200 Padding Add..." at bounding box center [194, 305] width 245 height 165
drag, startPoint x: 227, startPoint y: 361, endPoint x: 439, endPoint y: 443, distance: 228.1
click at [227, 361] on div "Add..." at bounding box center [266, 354] width 93 height 18
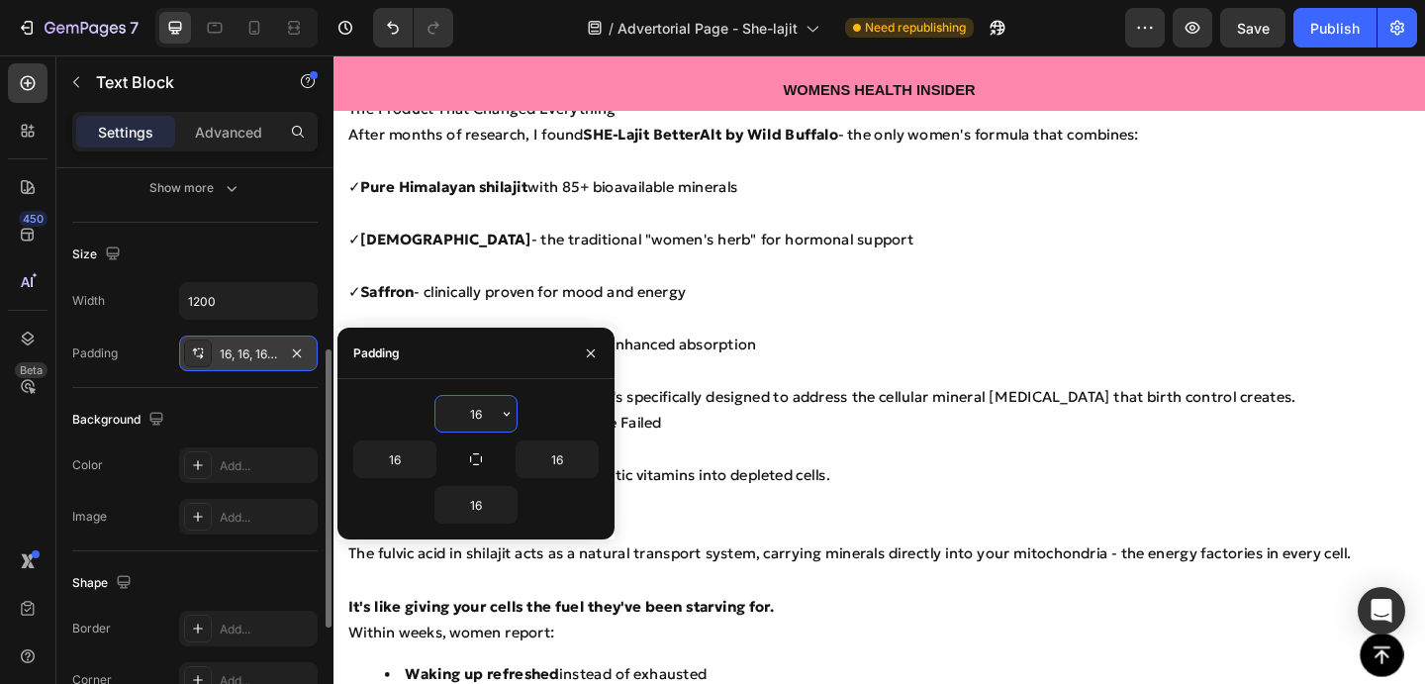
scroll to position [5580, 0]
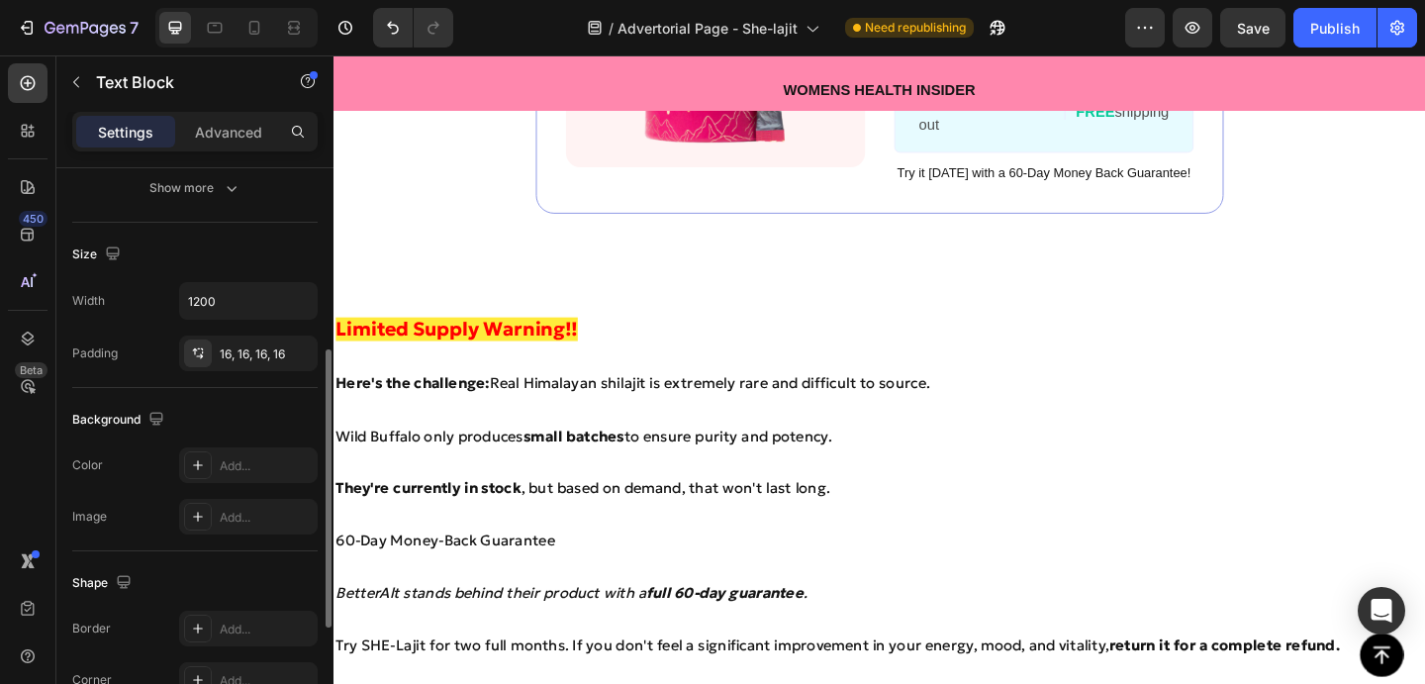
scroll to position [9053, 0]
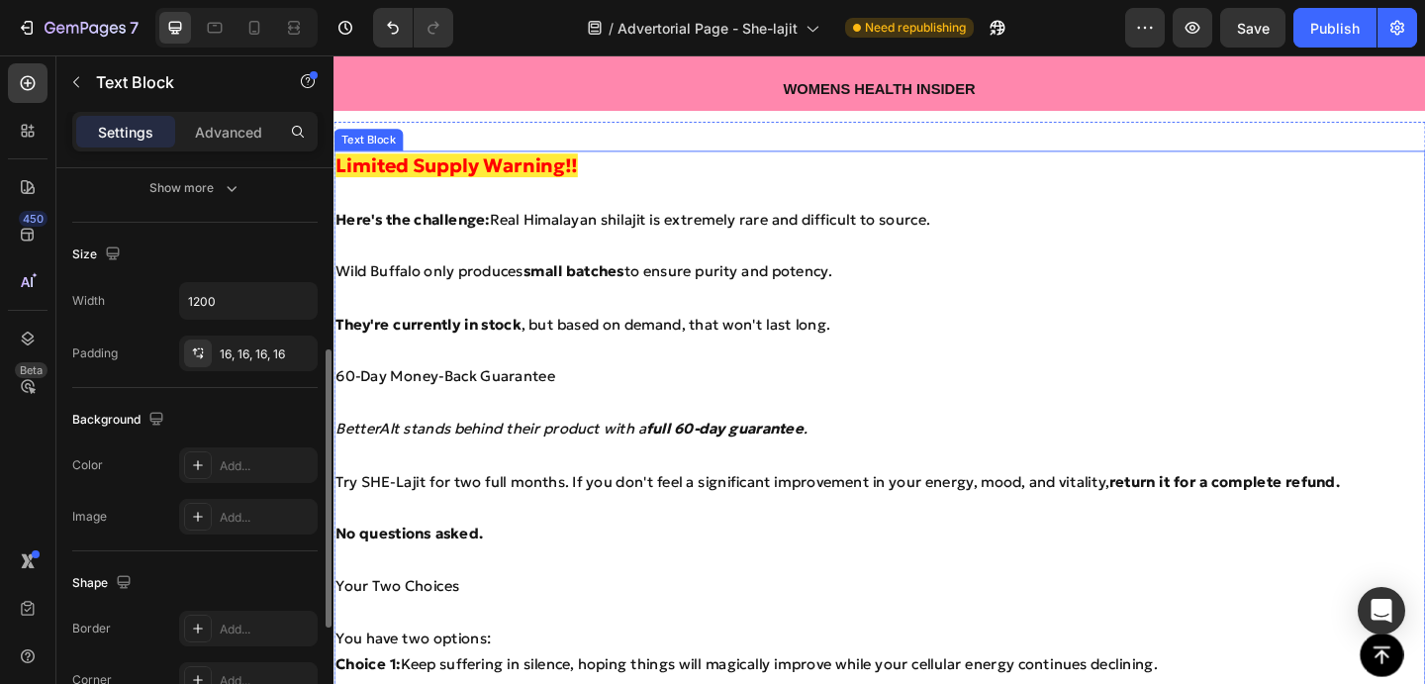
click at [1023, 328] on p at bounding box center [928, 319] width 1184 height 29
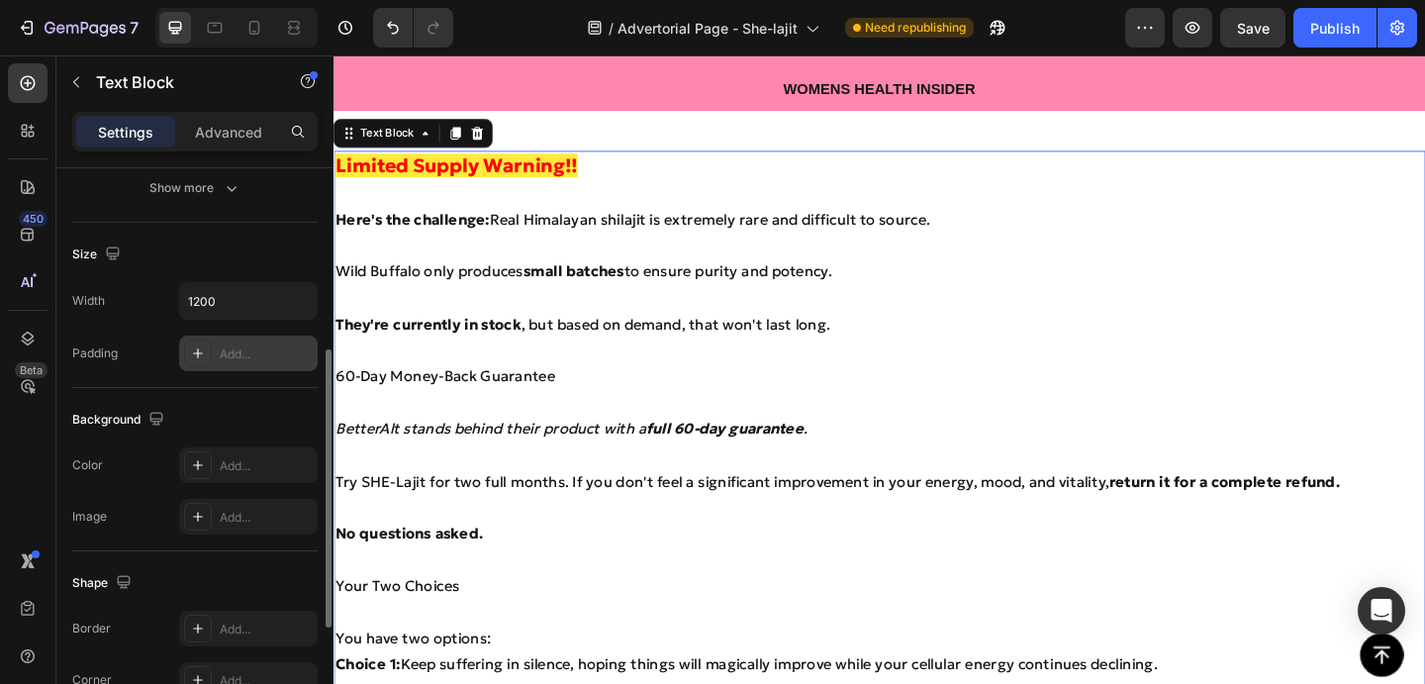
click at [216, 352] on div "Add..." at bounding box center [248, 354] width 139 height 36
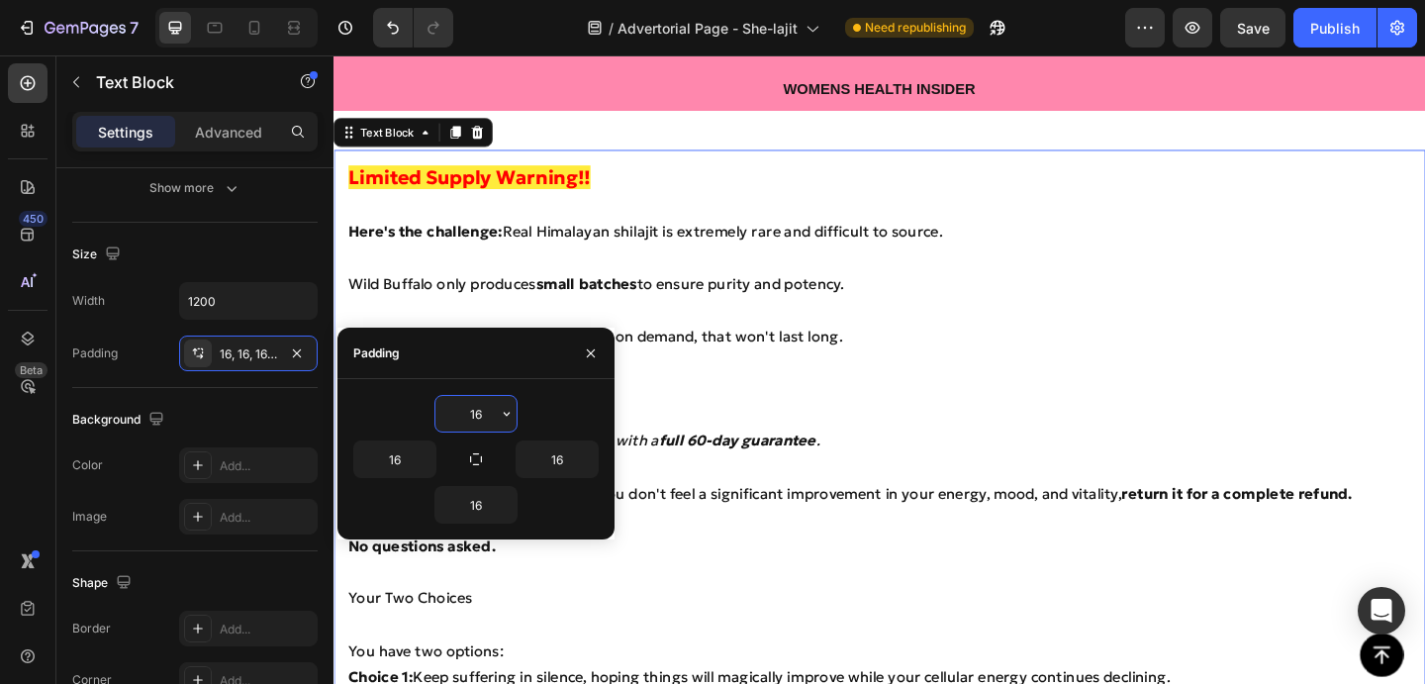
scroll to position [9645, 0]
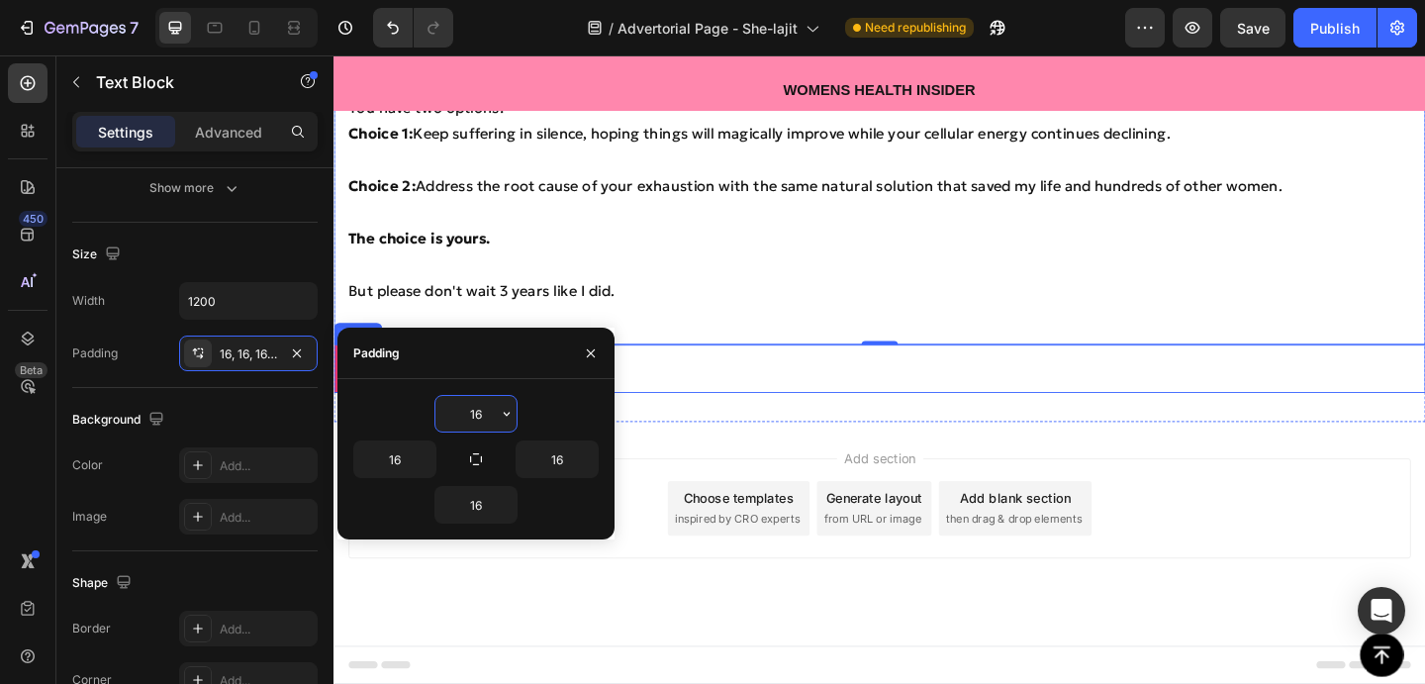
click at [701, 409] on div "CHECK AVAILABILITY Button" at bounding box center [928, 396] width 1188 height 52
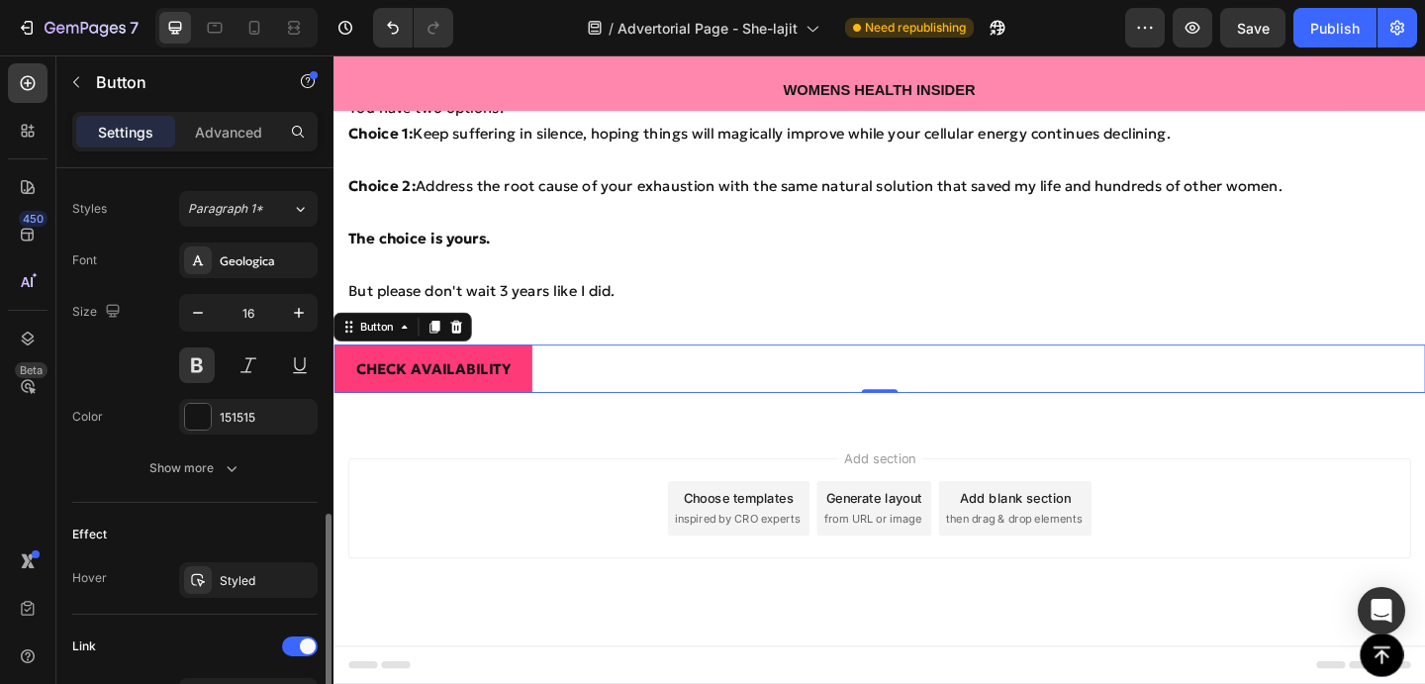
scroll to position [950, 0]
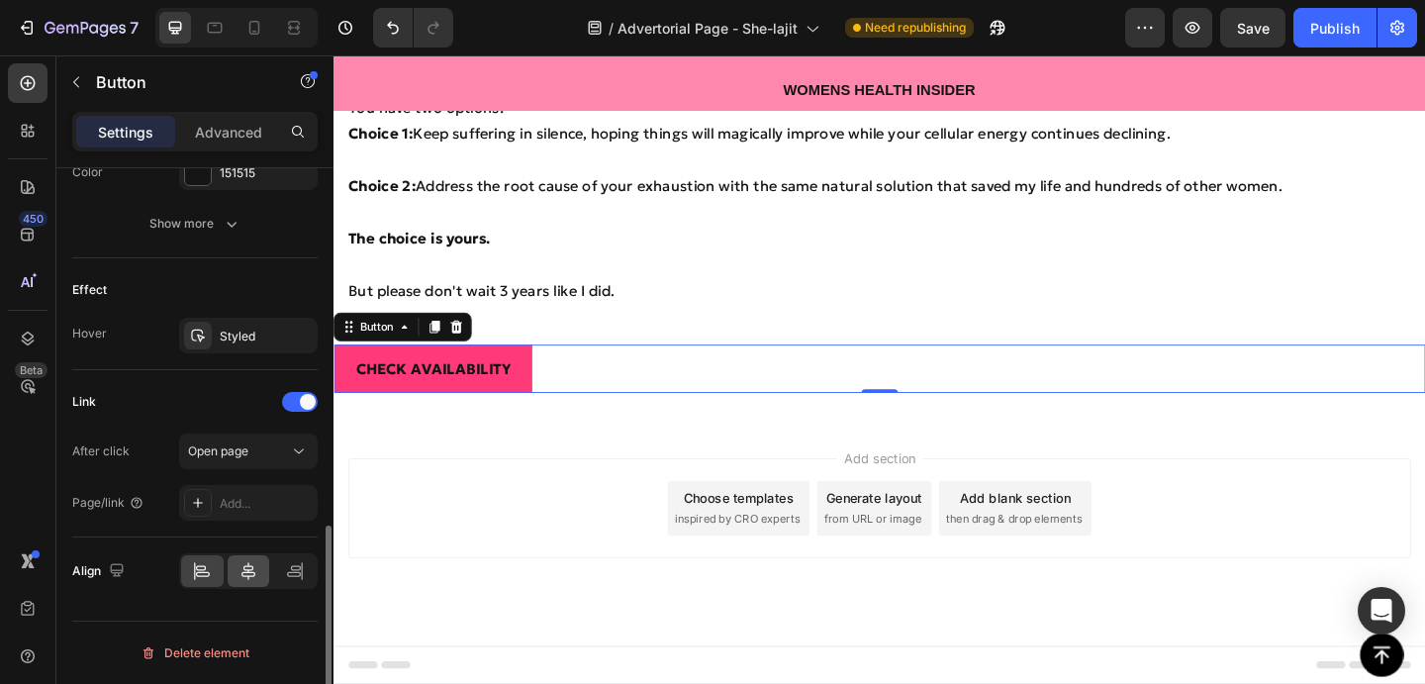
click at [236, 568] on div at bounding box center [249, 571] width 43 height 32
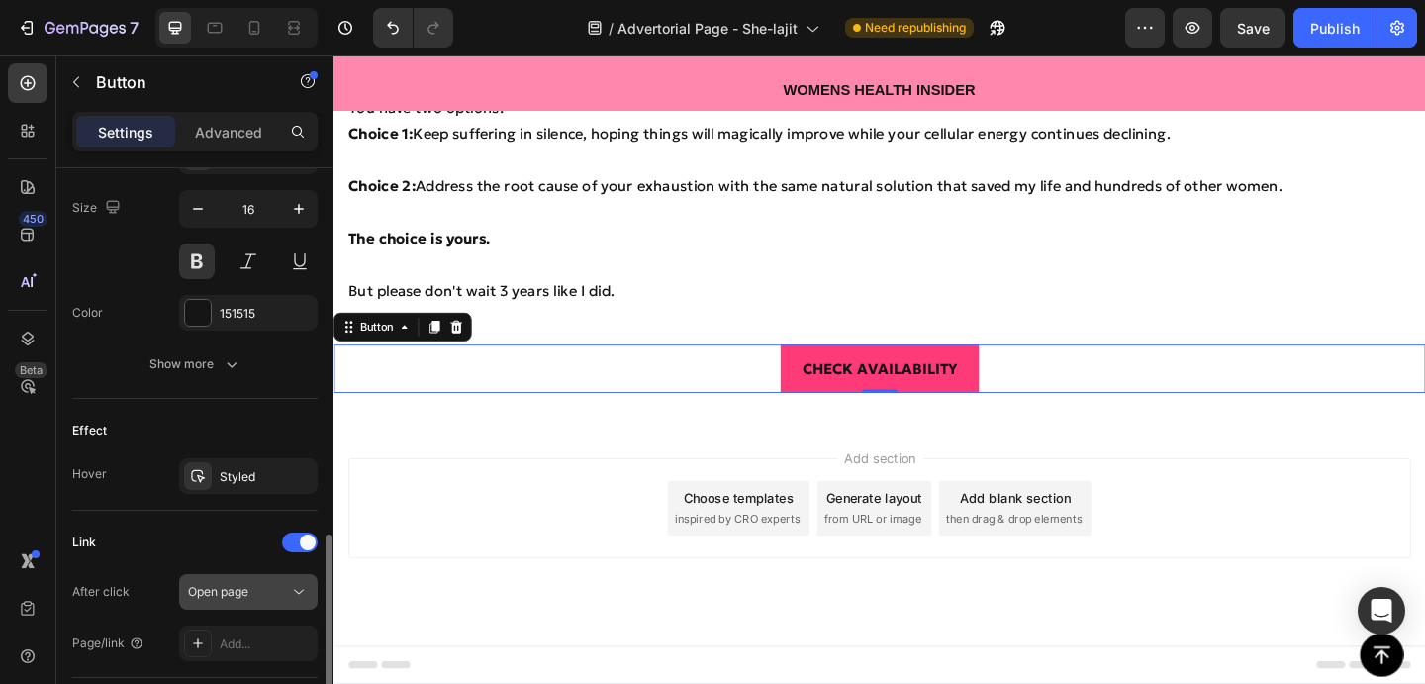
scroll to position [855, 0]
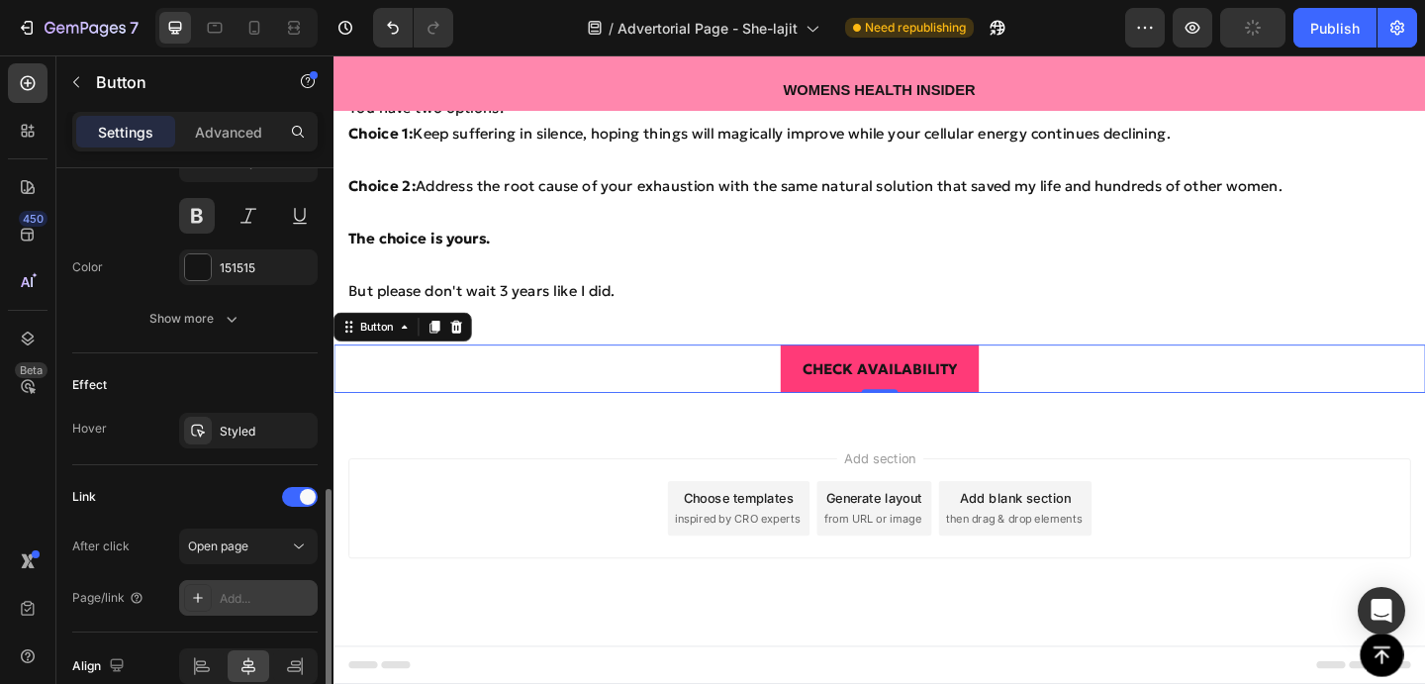
click at [237, 604] on div "Add..." at bounding box center [266, 599] width 93 height 18
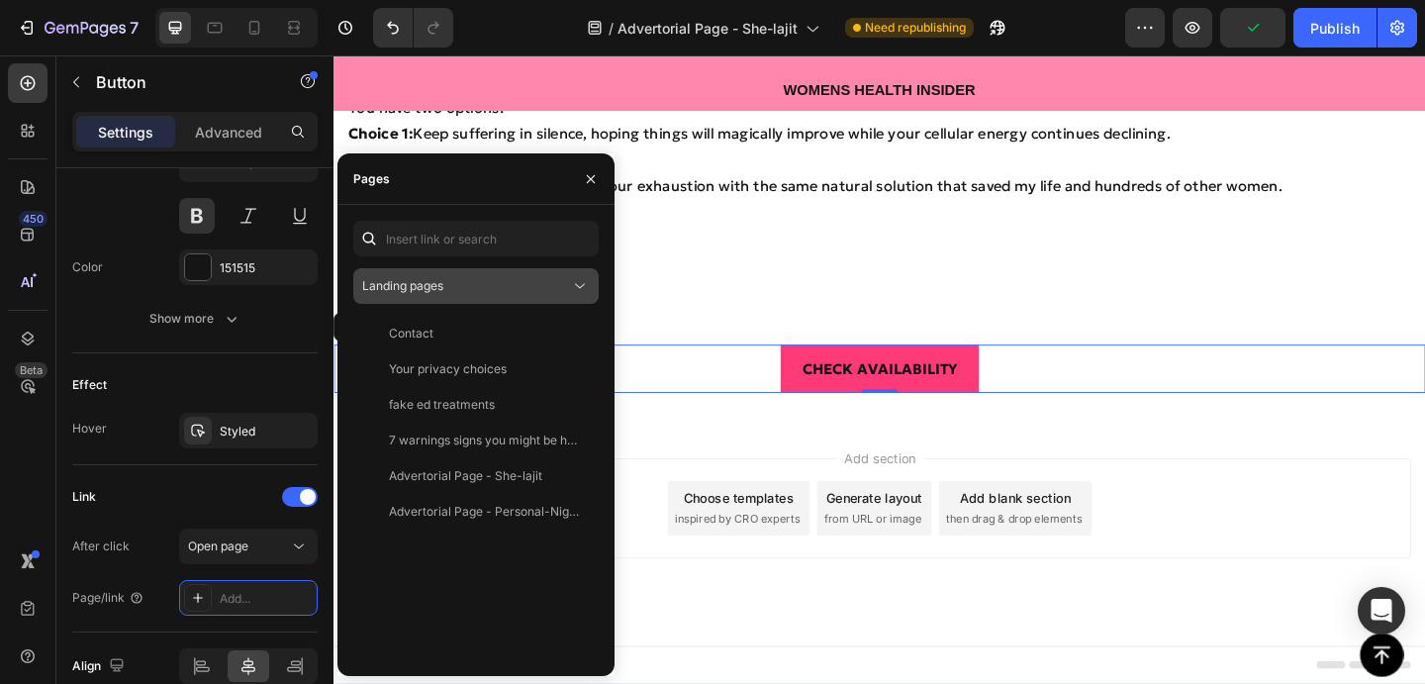
click at [499, 291] on div "Landing pages" at bounding box center [466, 286] width 208 height 18
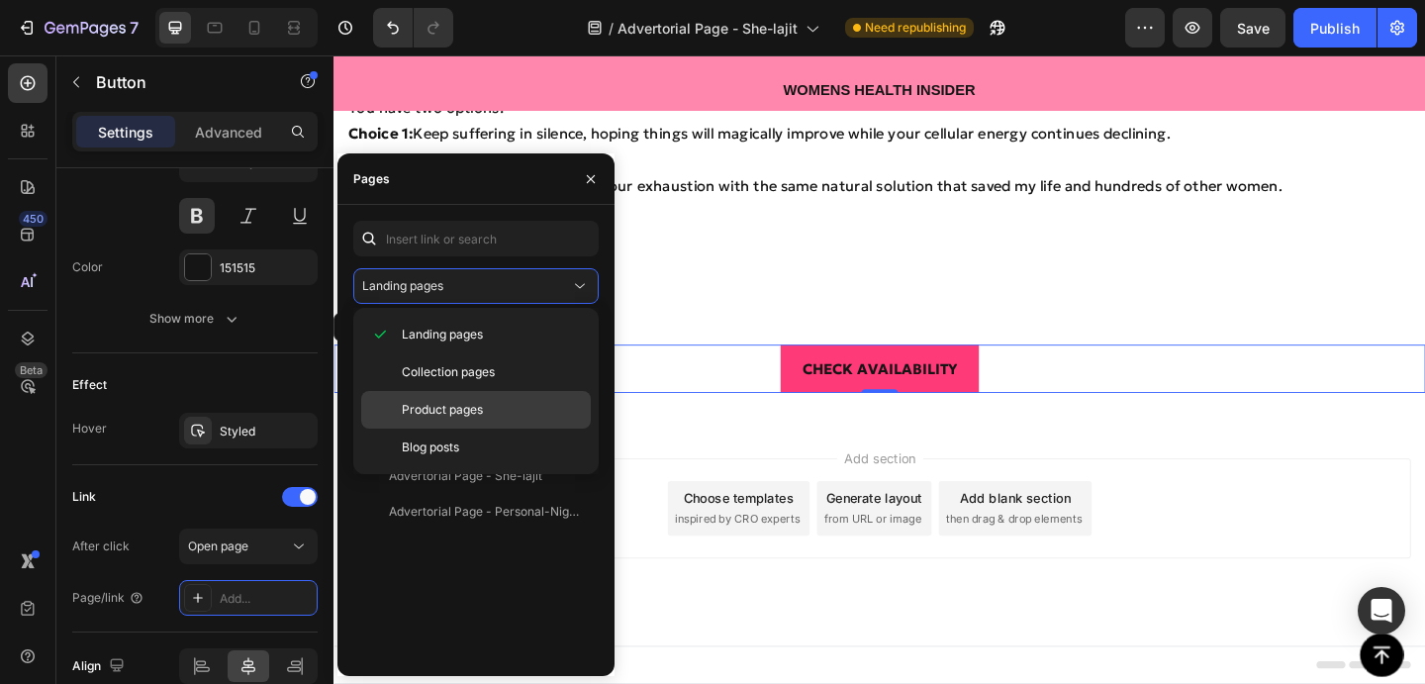
click at [492, 409] on p "Product pages" at bounding box center [492, 410] width 180 height 18
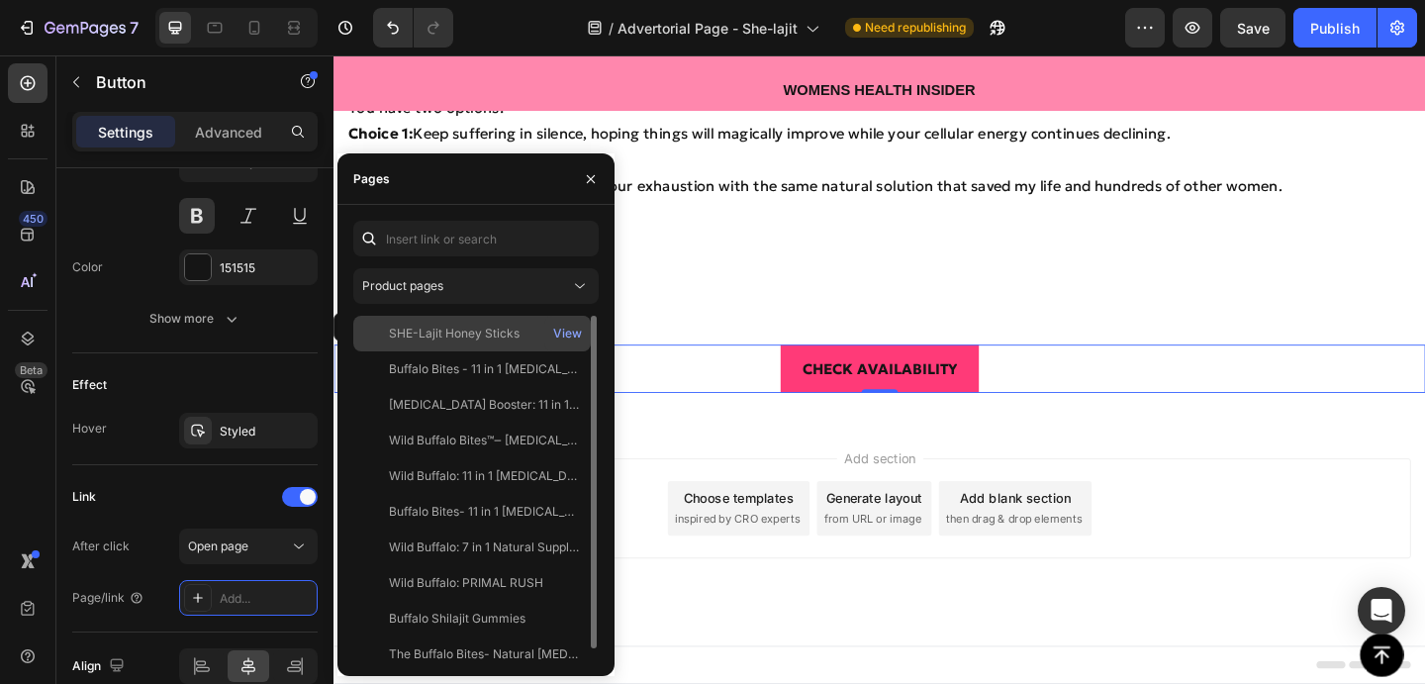
click at [498, 336] on div "SHE-Lajit Honey Sticks" at bounding box center [454, 334] width 131 height 18
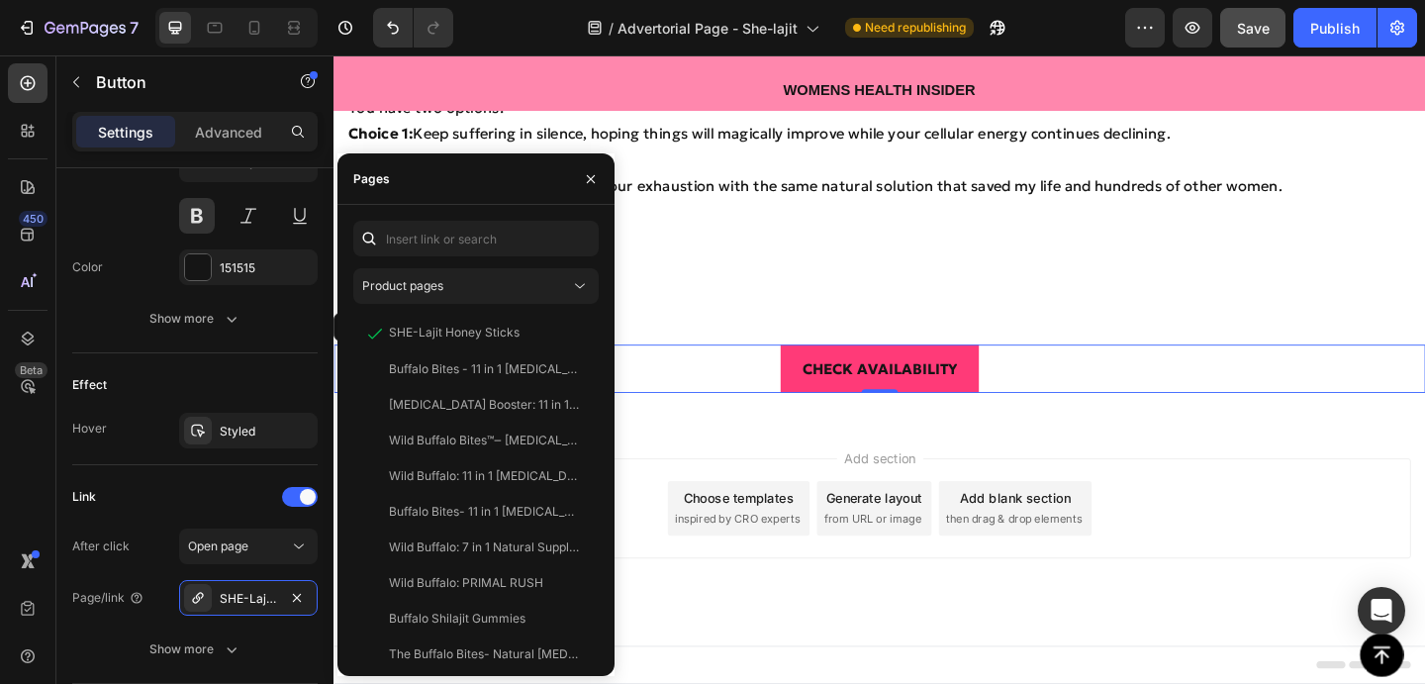
click at [1267, 31] on span "Save" at bounding box center [1253, 28] width 33 height 17
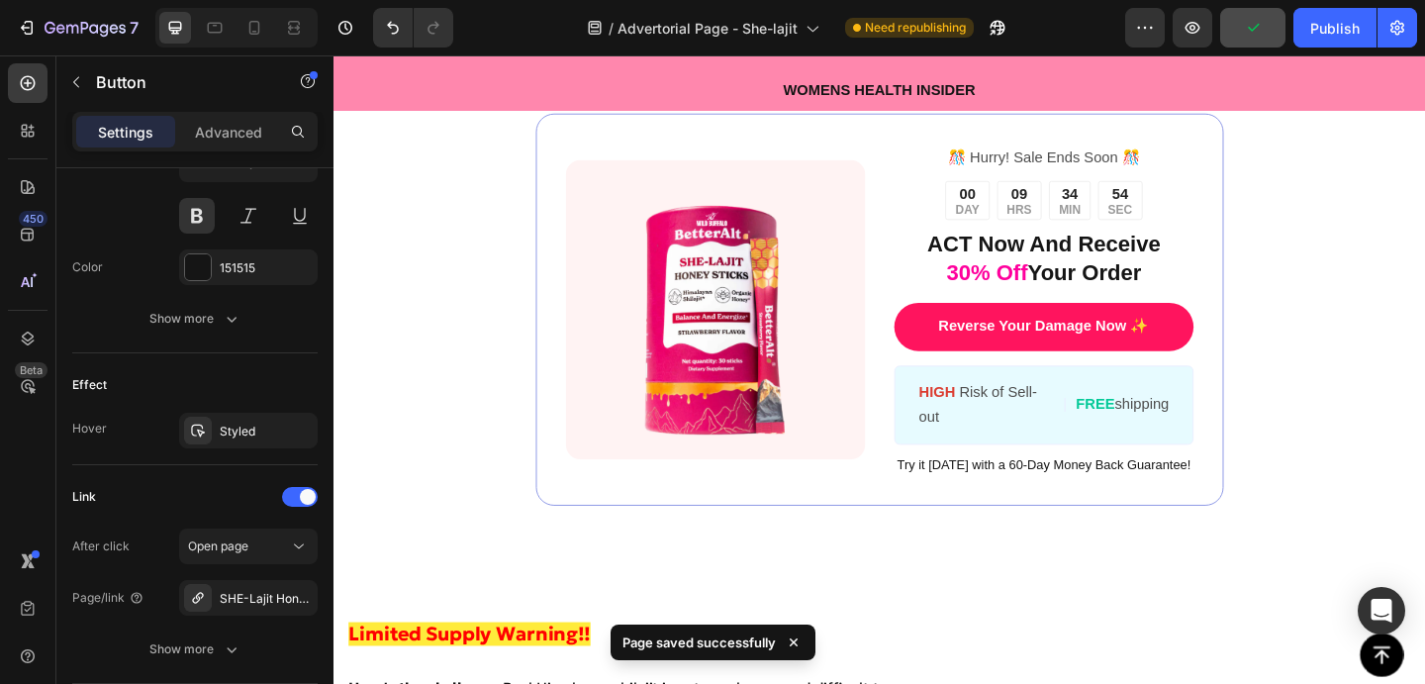
scroll to position [8558, 0]
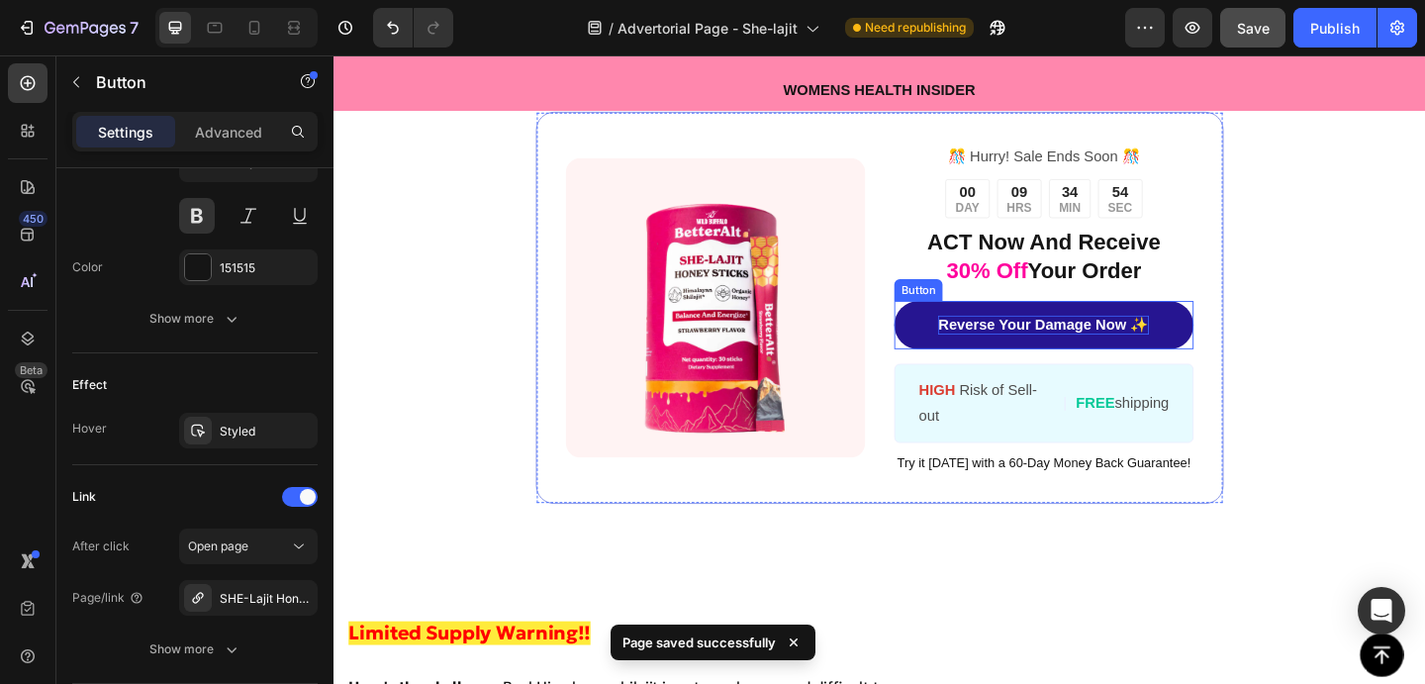
click at [1109, 345] on p "Reverse Your Damage Now ✨" at bounding box center [1105, 349] width 229 height 21
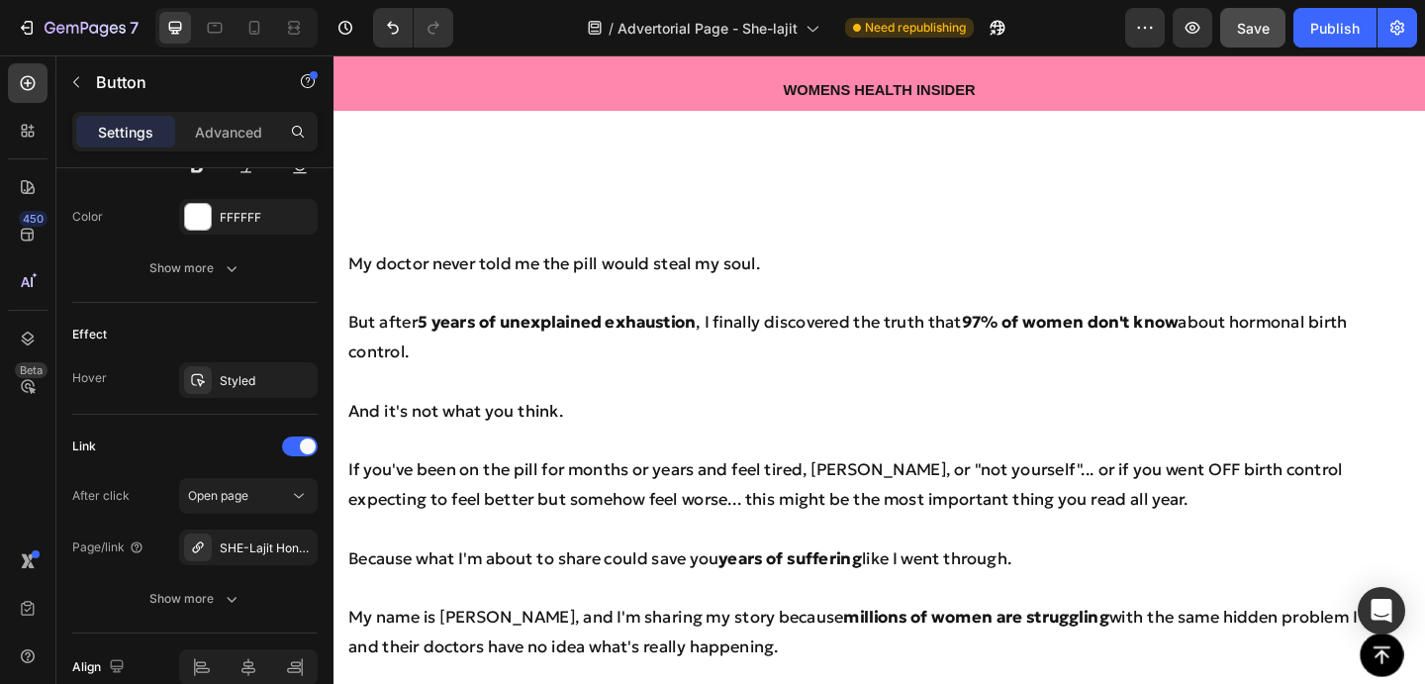
scroll to position [875, 0]
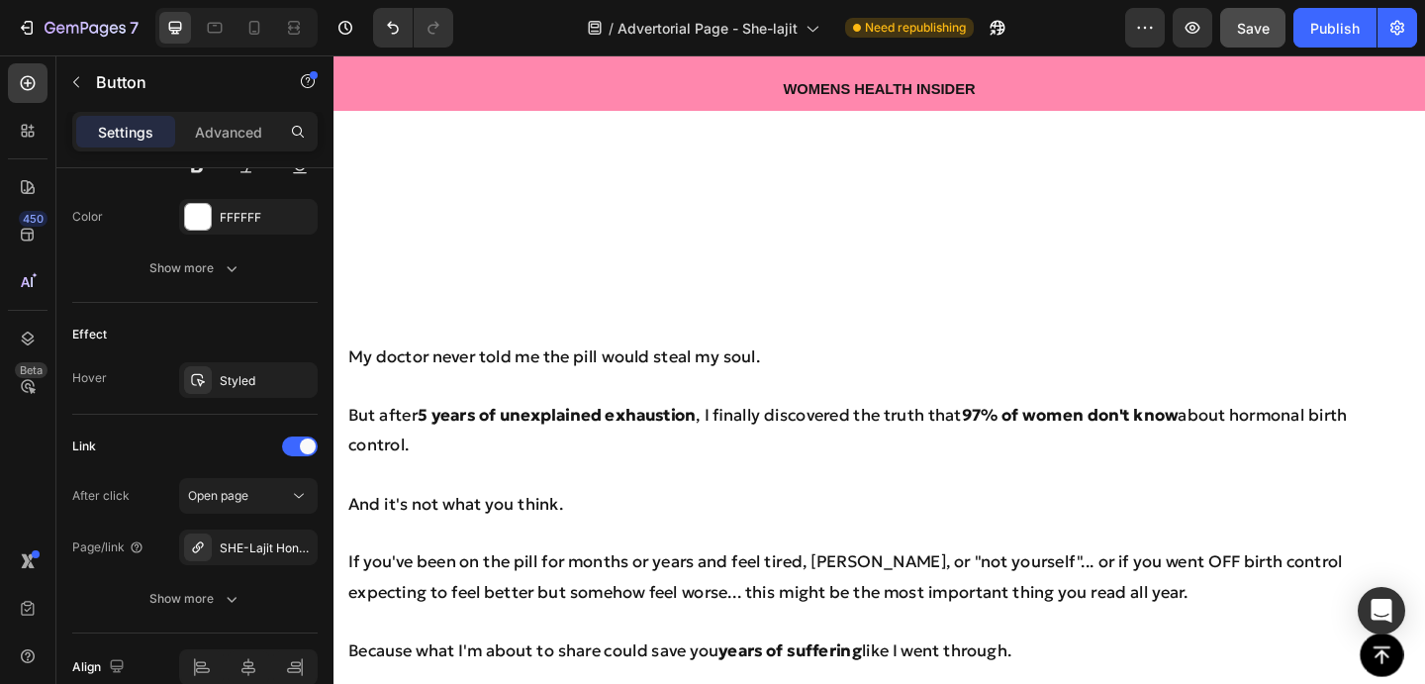
click at [1266, 18] on div "Save" at bounding box center [1253, 28] width 33 height 21
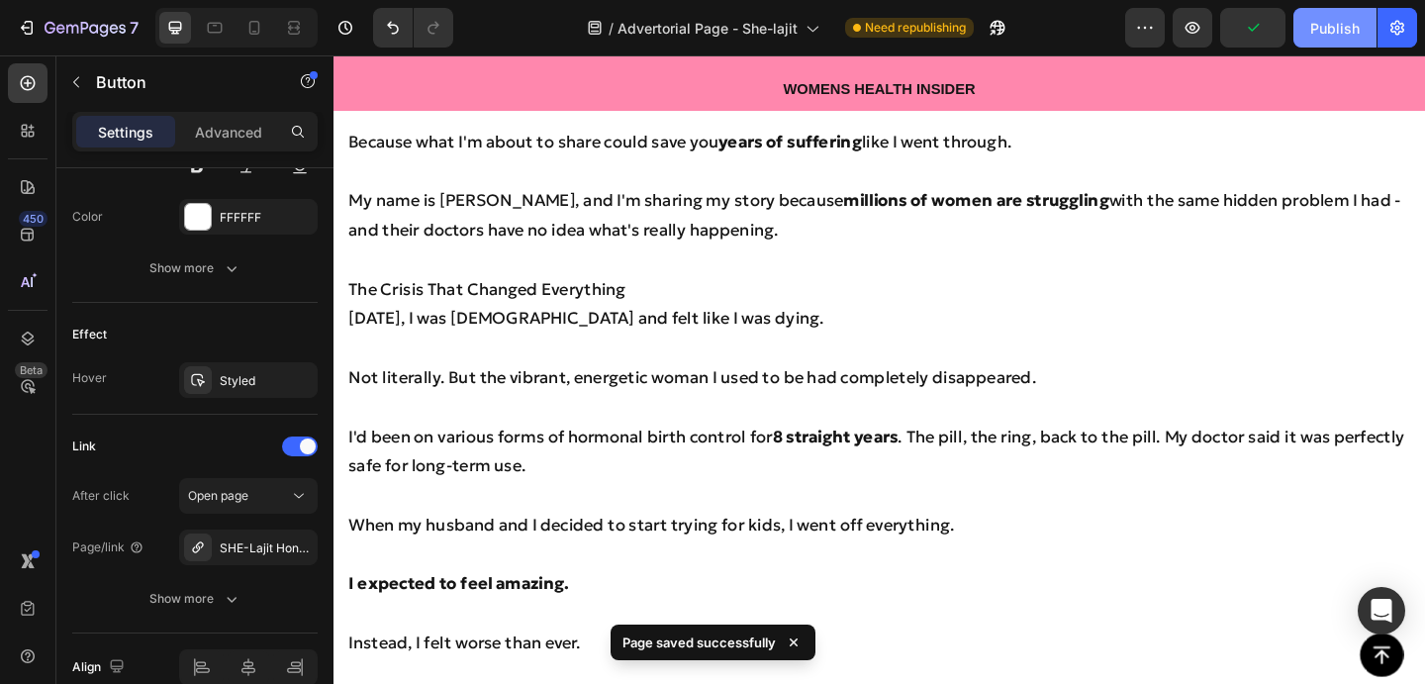
click at [1337, 41] on button "Publish" at bounding box center [1335, 28] width 83 height 40
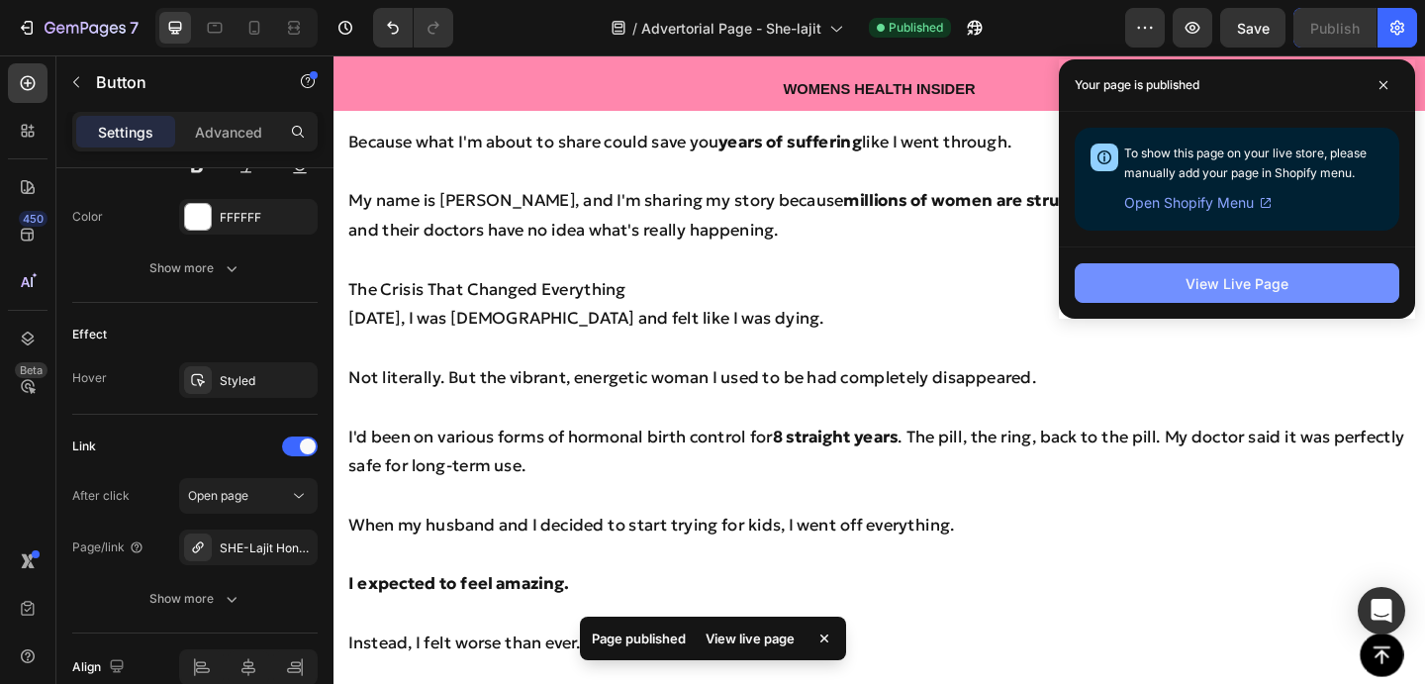
click at [1230, 274] on div "View Live Page" at bounding box center [1237, 283] width 103 height 21
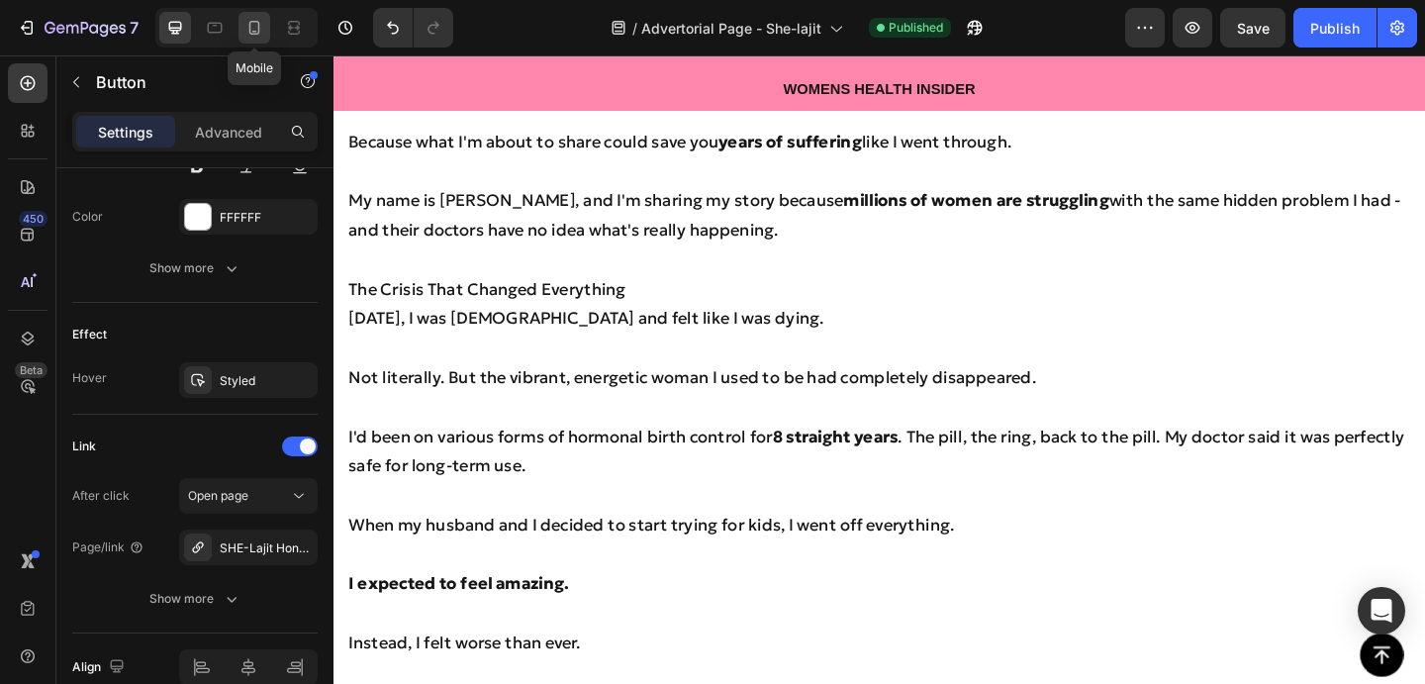
click at [256, 27] on icon at bounding box center [254, 28] width 20 height 20
type input "14"
